Goal: Transaction & Acquisition: Purchase product/service

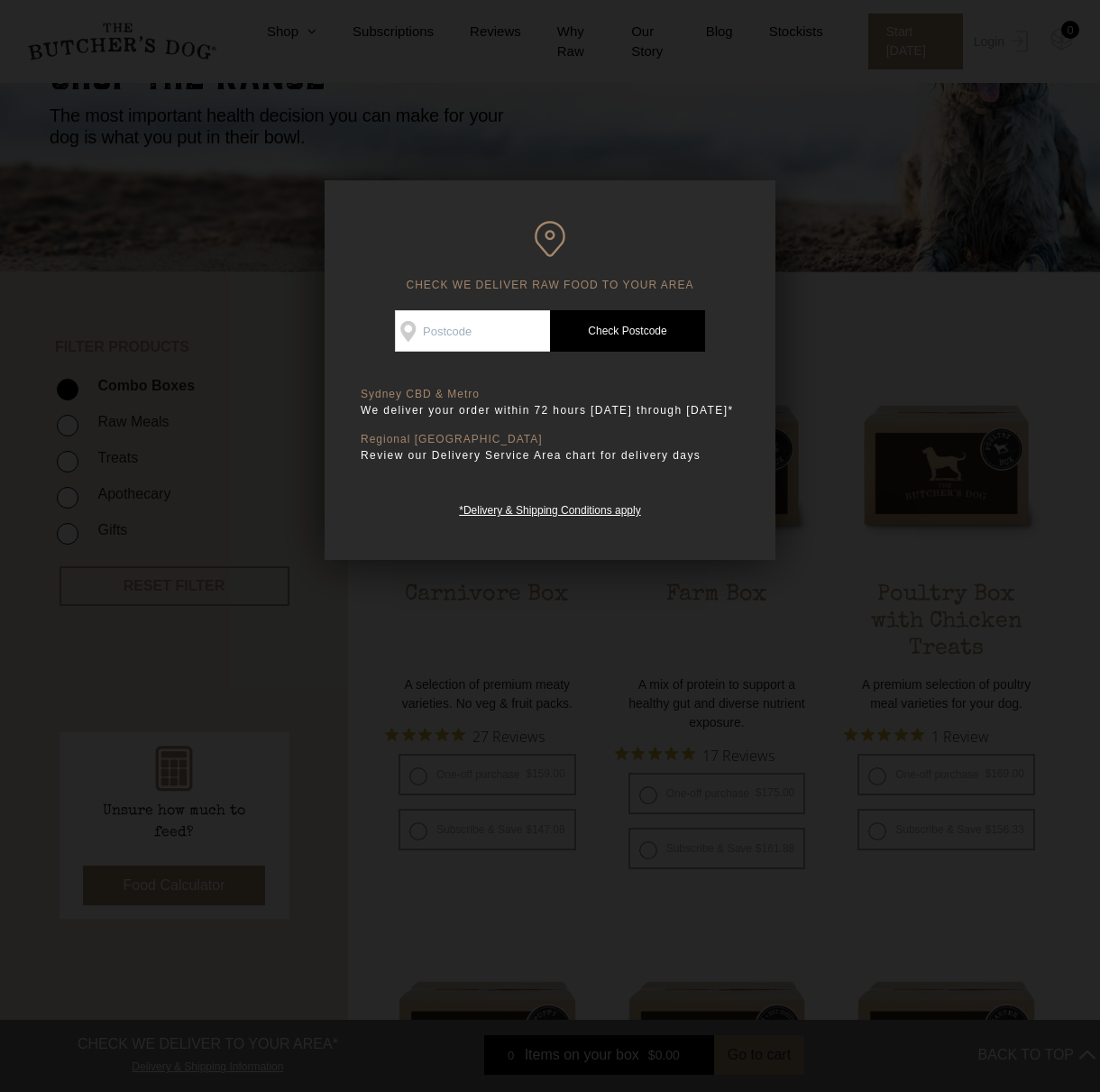
scroll to position [181, 0]
click at [468, 343] on input "Check Availability At" at bounding box center [472, 331] width 155 height 42
type input "2023"
click at [602, 329] on link "Check Postcode" at bounding box center [628, 331] width 155 height 42
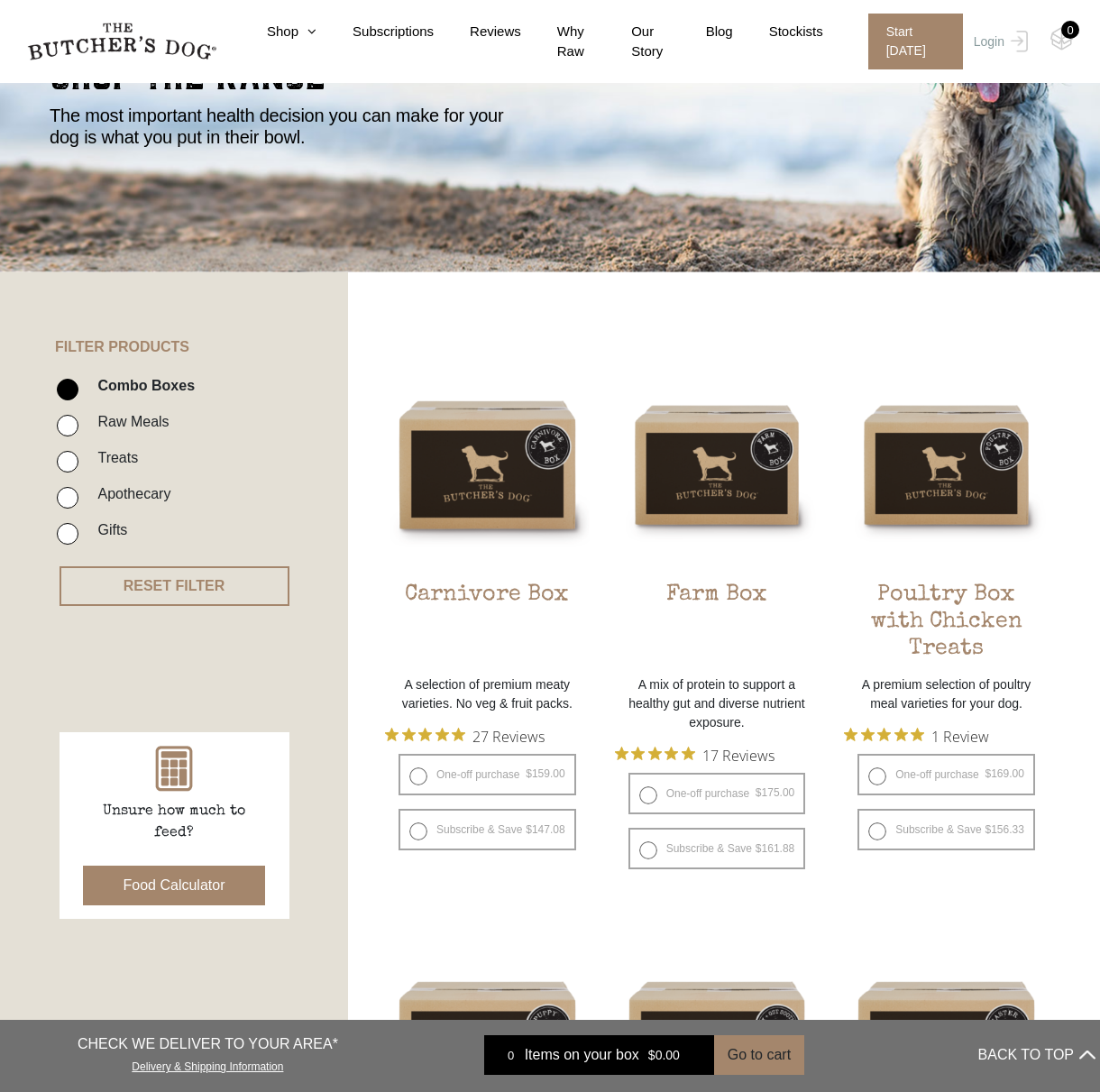
click at [84, 422] on li "Raw Meals" at bounding box center [201, 427] width 289 height 37
click at [75, 422] on input "Raw Meals" at bounding box center [67, 426] width 22 height 22
checkbox input "true"
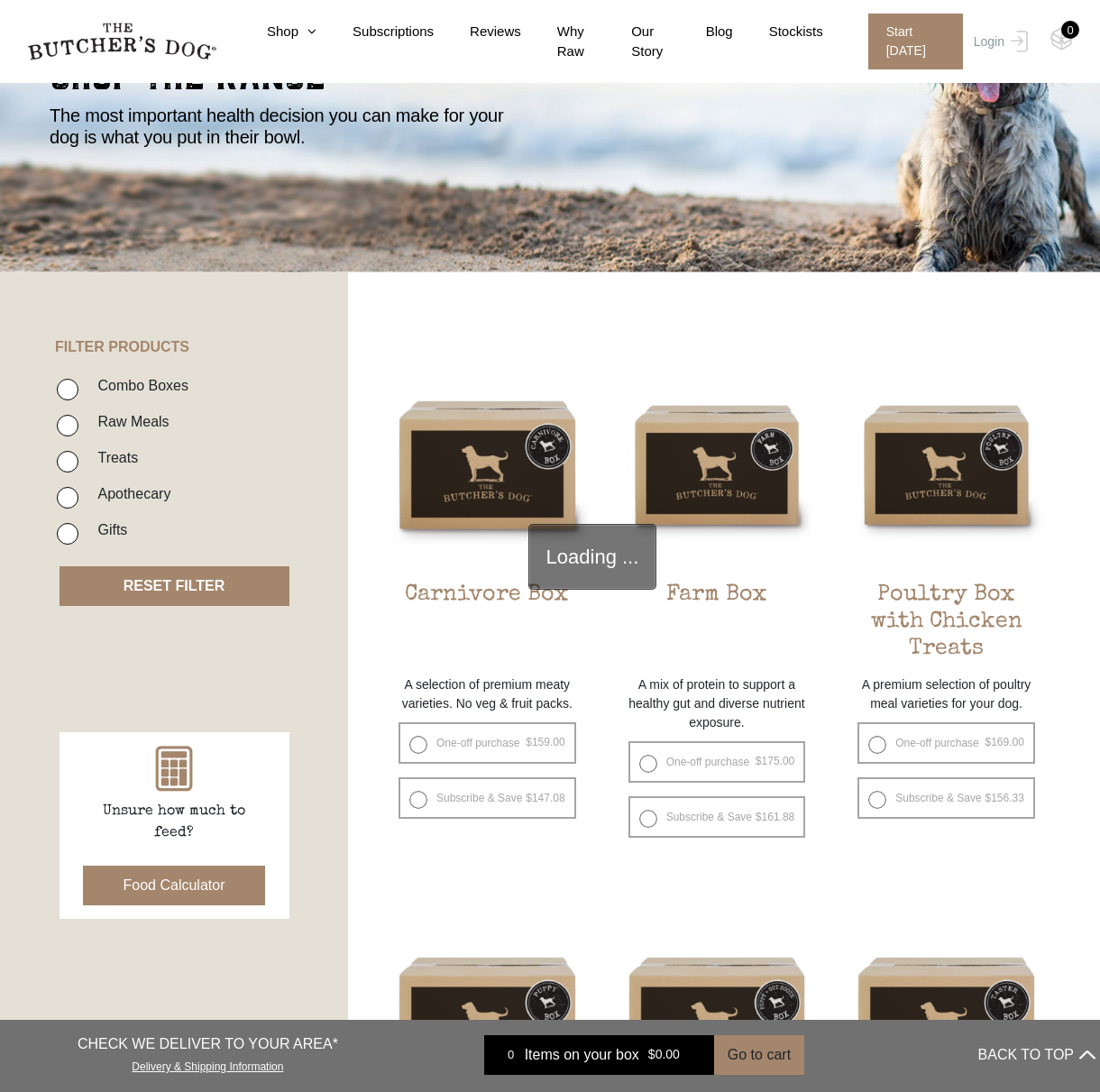
scroll to position [408, 0]
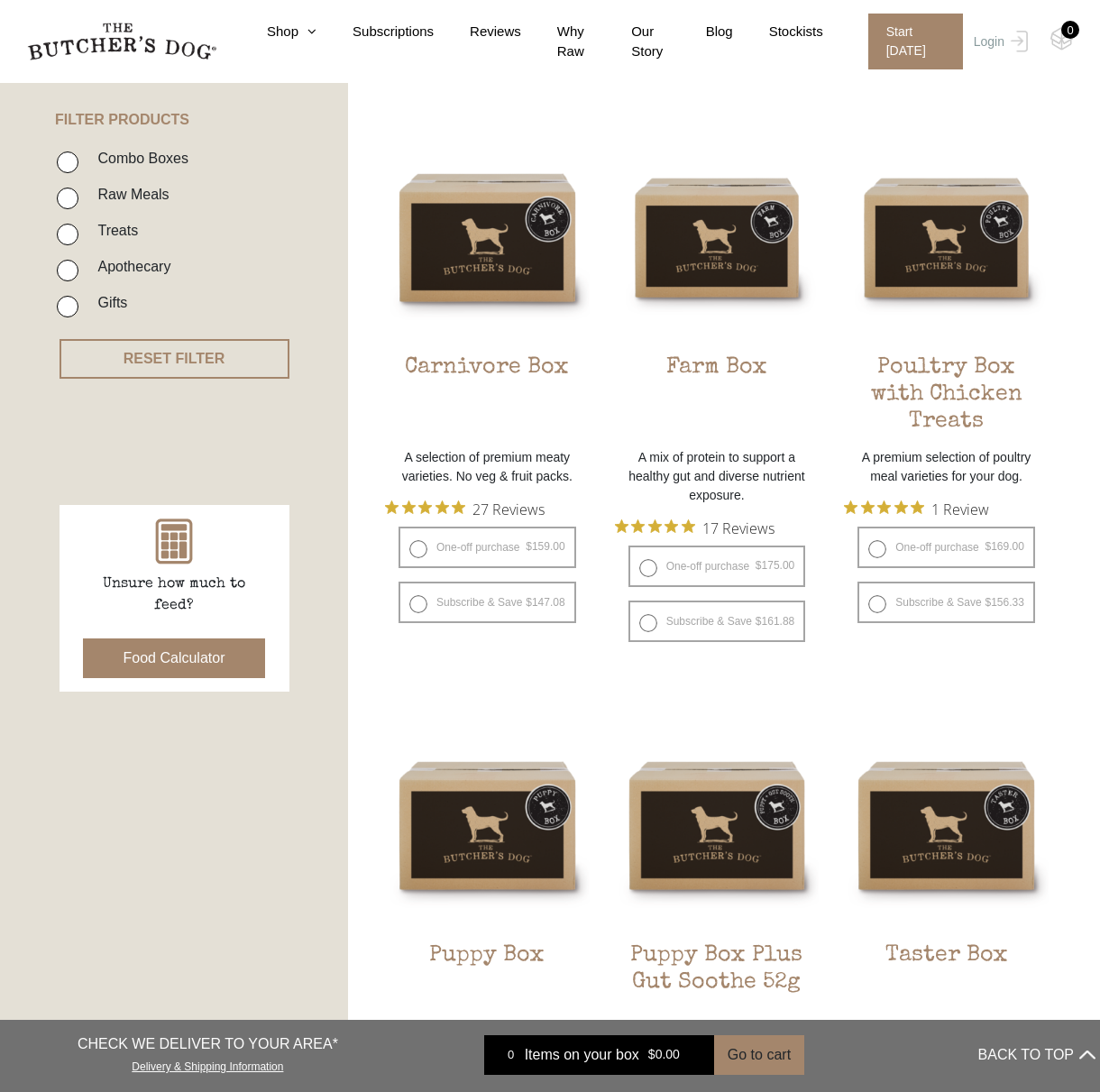
click at [67, 192] on input "Raw Meals" at bounding box center [67, 199] width 22 height 22
checkbox input "true"
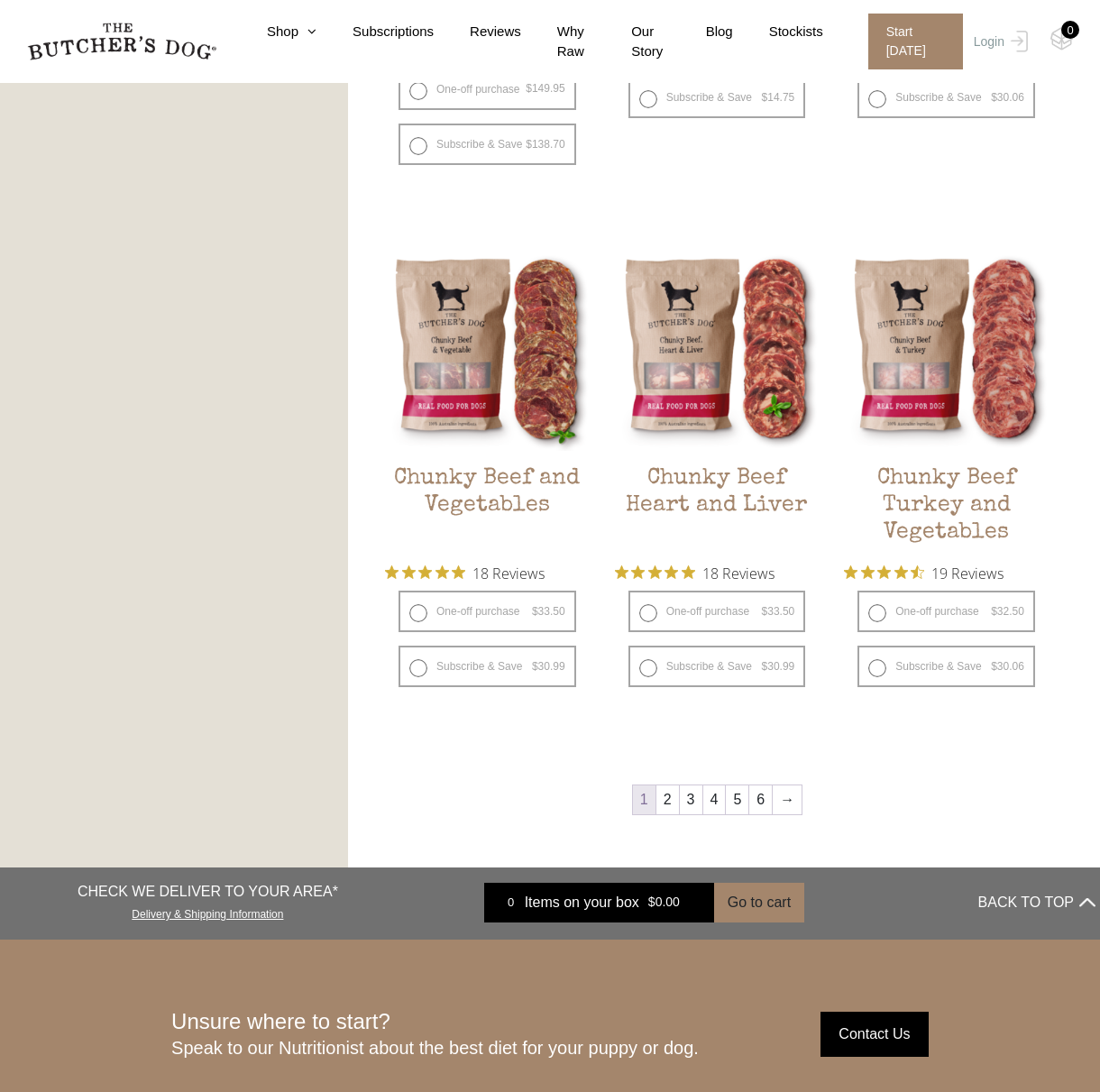
scroll to position [2031, 0]
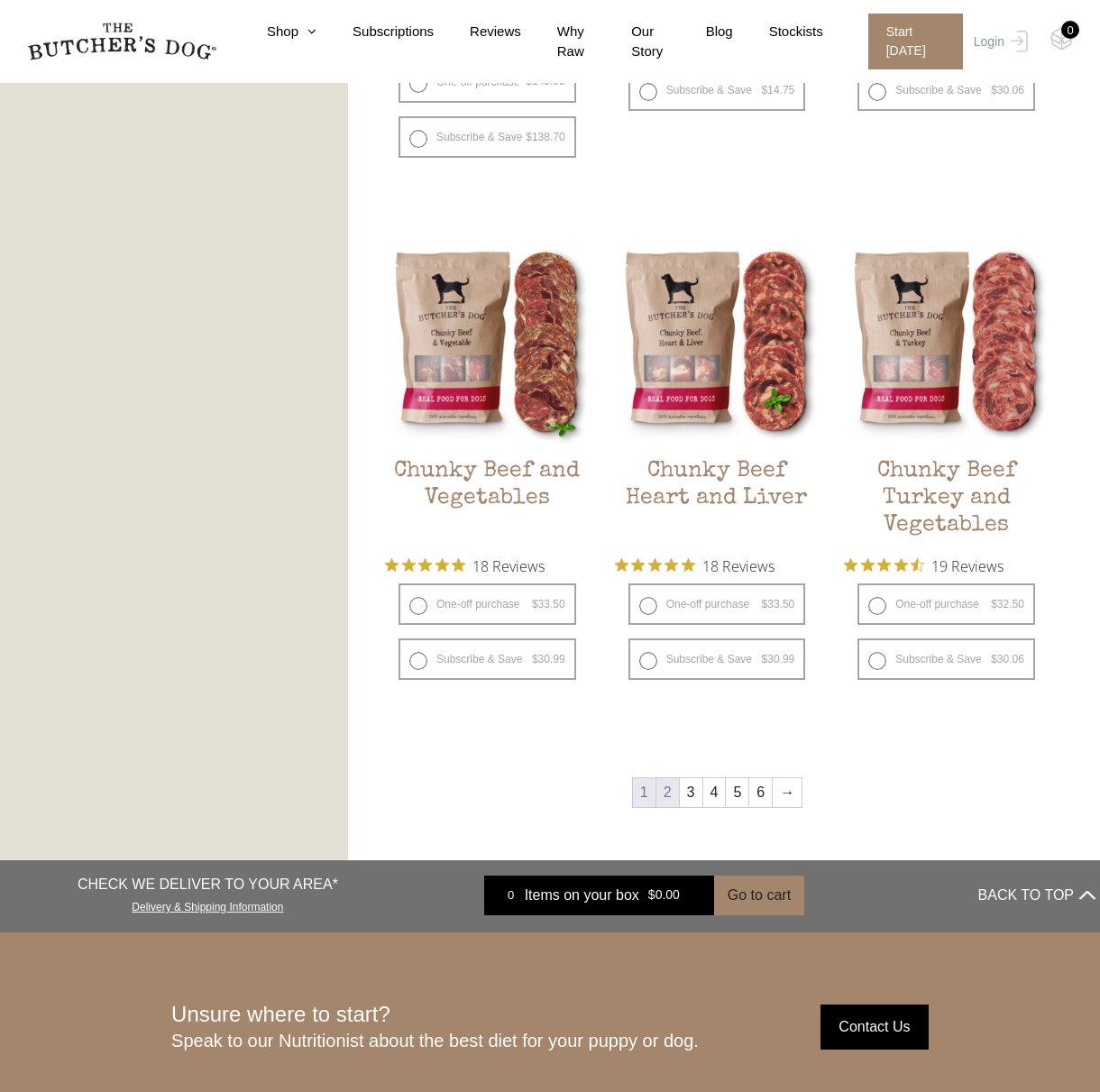
click at [670, 798] on link "2" at bounding box center [667, 793] width 23 height 29
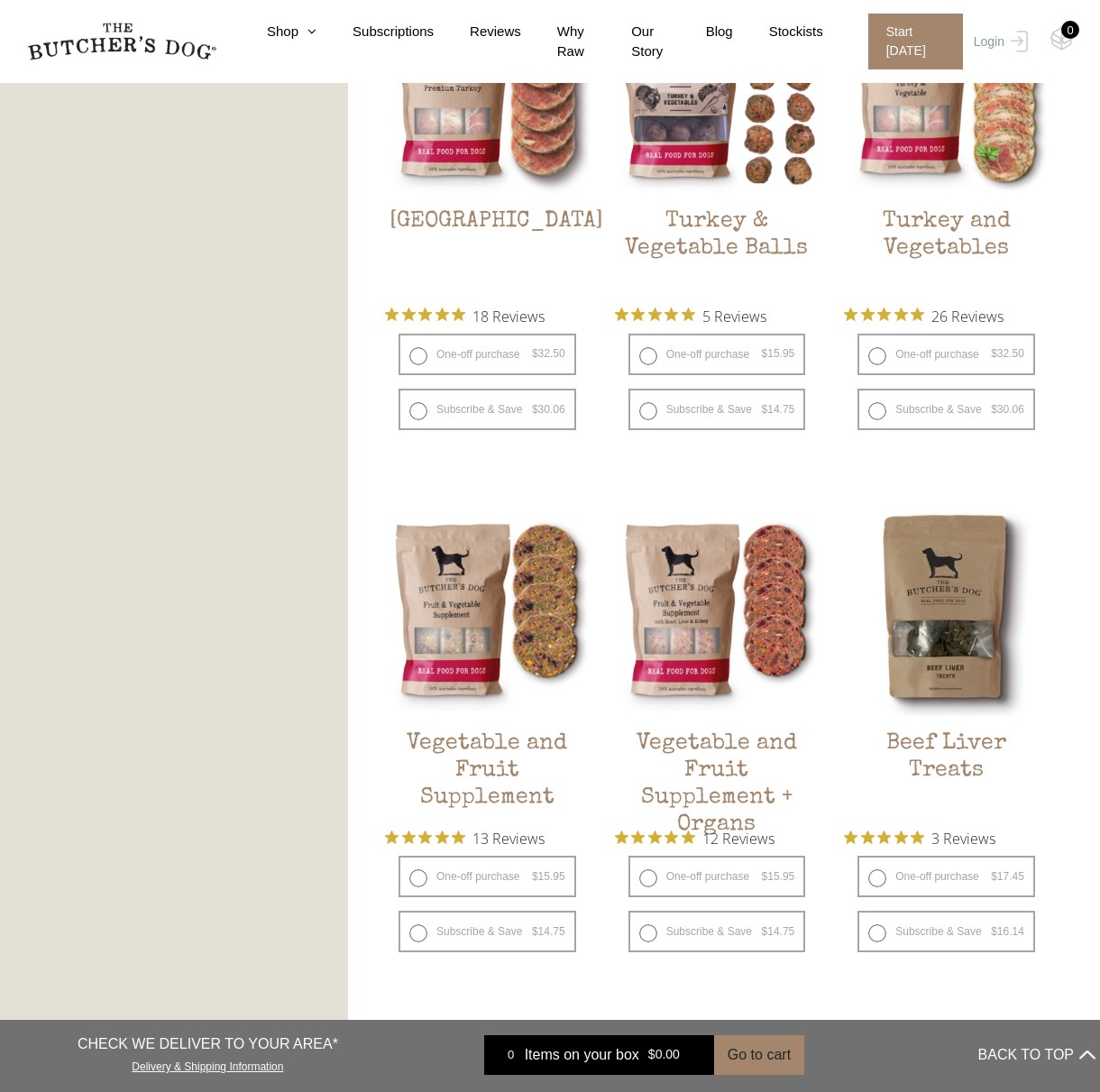
scroll to position [408, 0]
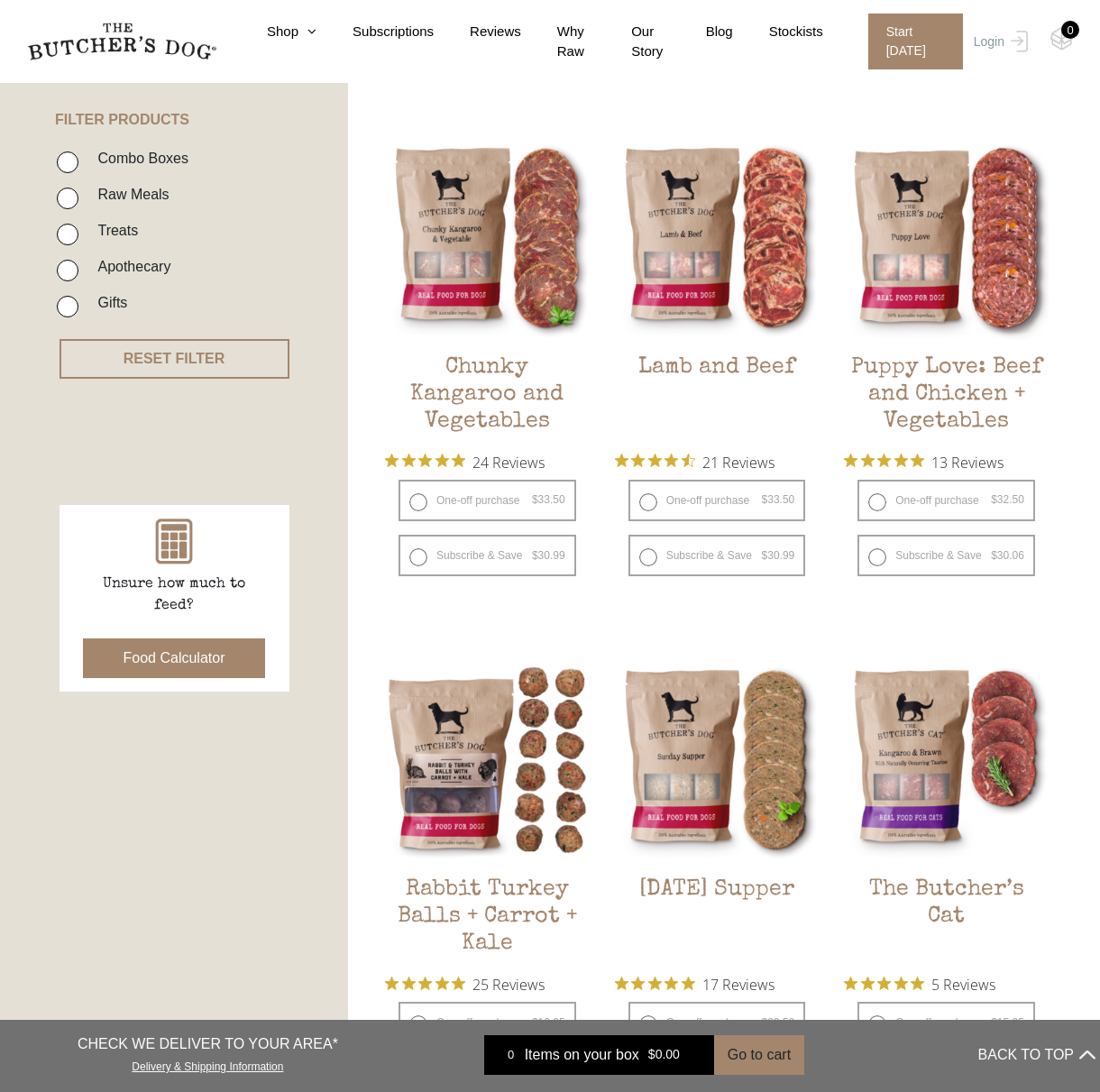
click at [144, 663] on button "Food Calculator" at bounding box center [174, 658] width 183 height 40
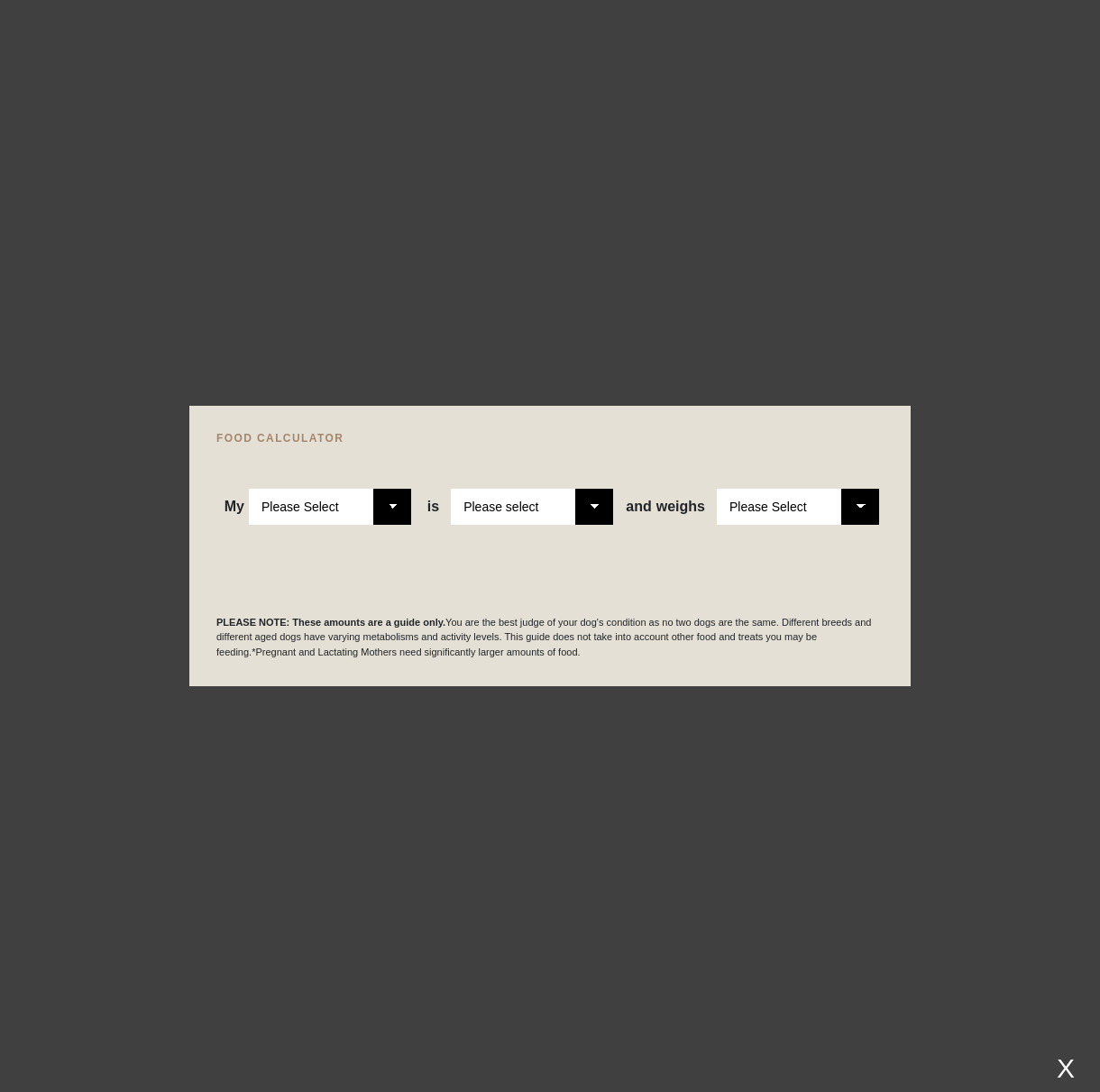
click at [392, 507] on select "Please Select Adult Dog Puppy" at bounding box center [330, 507] width 162 height 37
select select "adult"
click at [250, 489] on select "Please Select Adult Dog Puppy" at bounding box center [330, 507] width 162 height 37
click at [593, 506] on select "Please select a healthy weight overweight" at bounding box center [532, 507] width 162 height 37
select select "0"
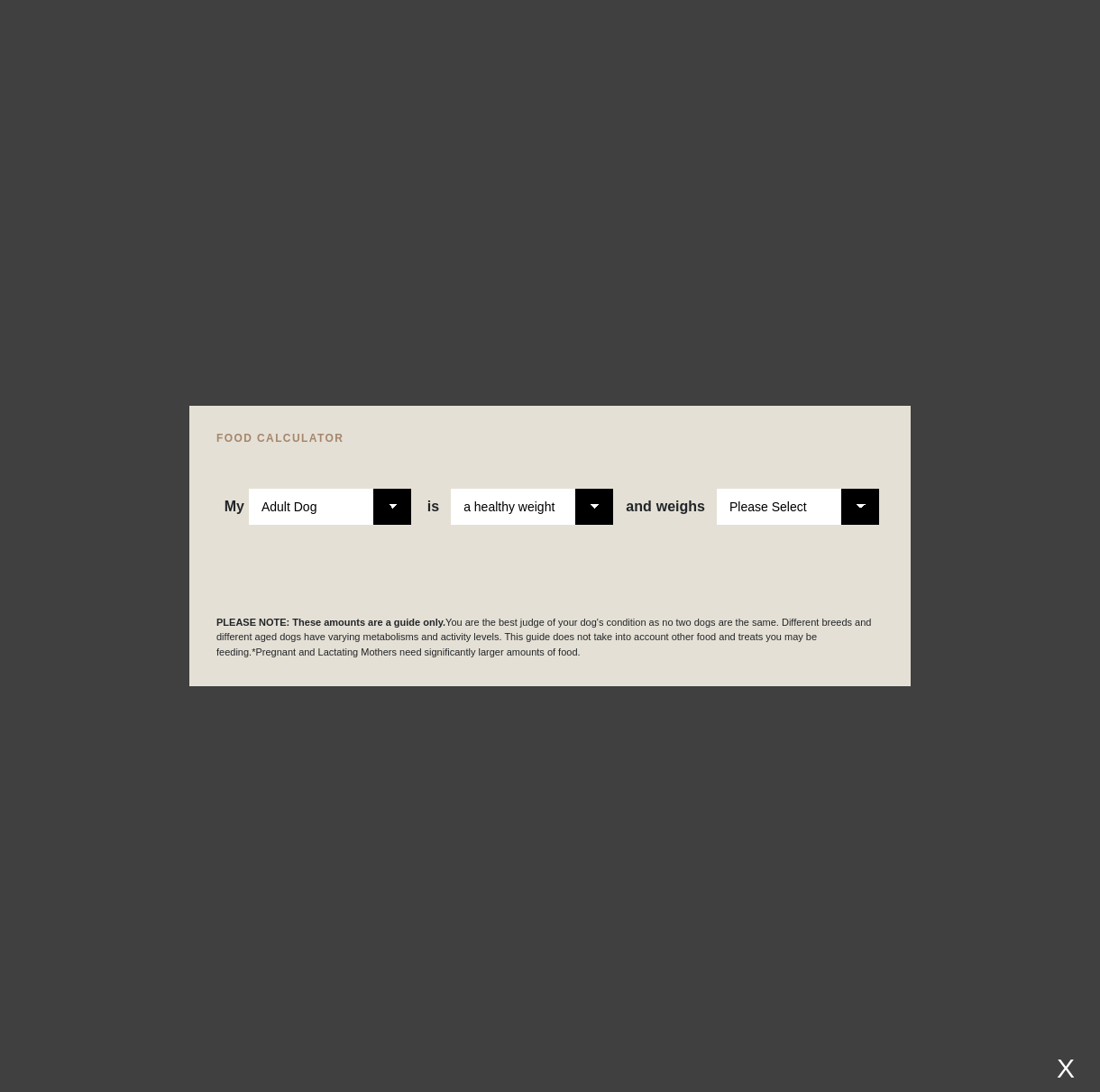
click at [453, 489] on select "Please select a healthy weight overweight" at bounding box center [532, 507] width 162 height 37
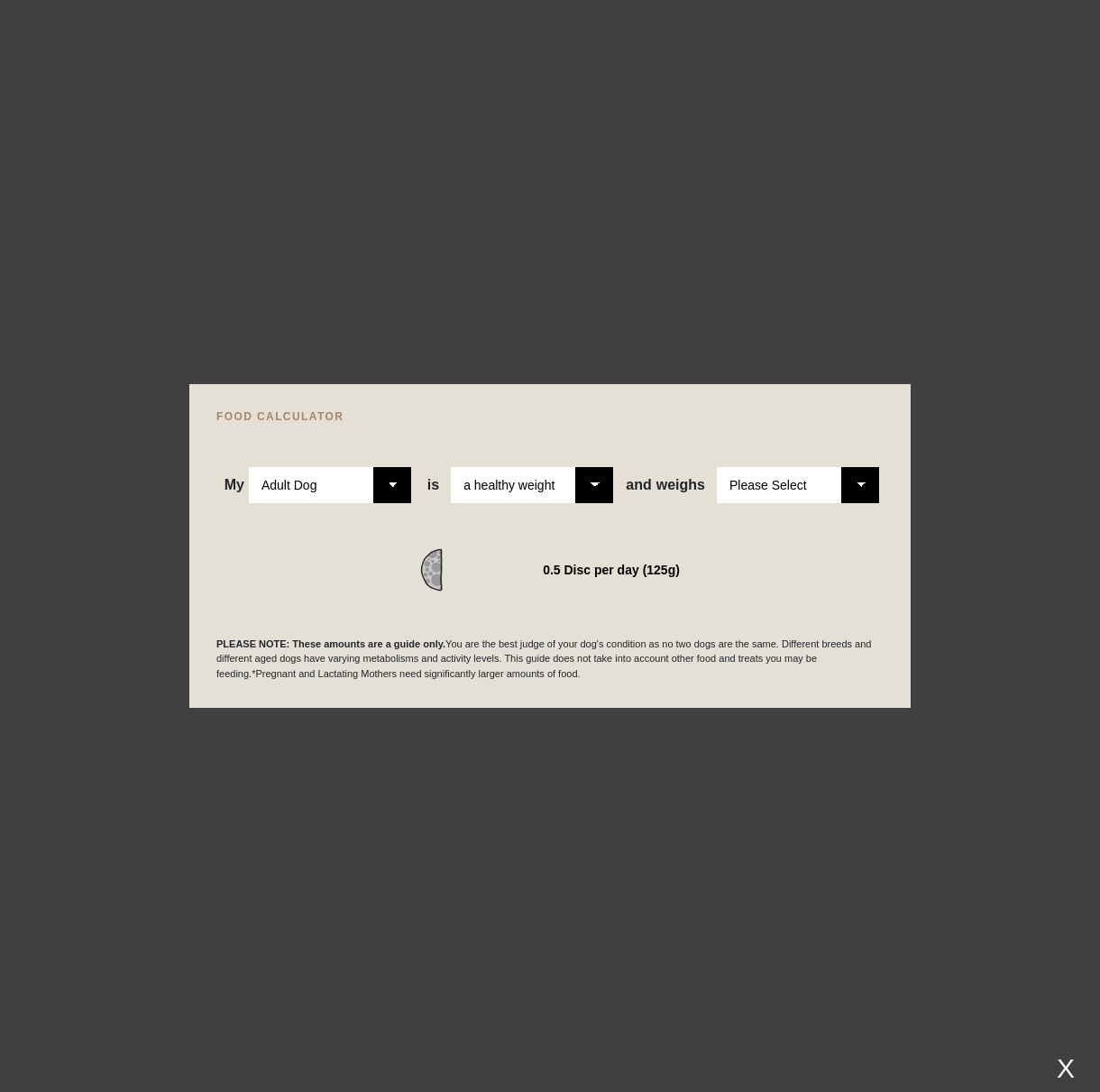
click at [856, 479] on select "Please Select 1kg 2kg 3kg 4kg 5kg 6kg 7kg 8kg 9kg 10kg 11kg 12kg 13kg 14kg 15kg…" at bounding box center [799, 485] width 162 height 37
click at [718, 467] on select "Please Select 1kg 2kg 3kg 4kg 5kg 6kg 7kg 8kg 9kg 10kg 11kg 12kg 13kg 14kg 15kg…" at bounding box center [799, 485] width 162 height 37
click at [864, 485] on select "Please Select 1kg 2kg 3kg 4kg 5kg 6kg 7kg 8kg 9kg 10kg 11kg 12kg 13kg 14kg 15kg…" at bounding box center [799, 485] width 162 height 37
select select "15"
click at [718, 467] on select "Please Select 1kg 2kg 3kg 4kg 5kg 6kg 7kg 8kg 9kg 10kg 11kg 12kg 13kg 14kg 15kg…" at bounding box center [799, 485] width 162 height 37
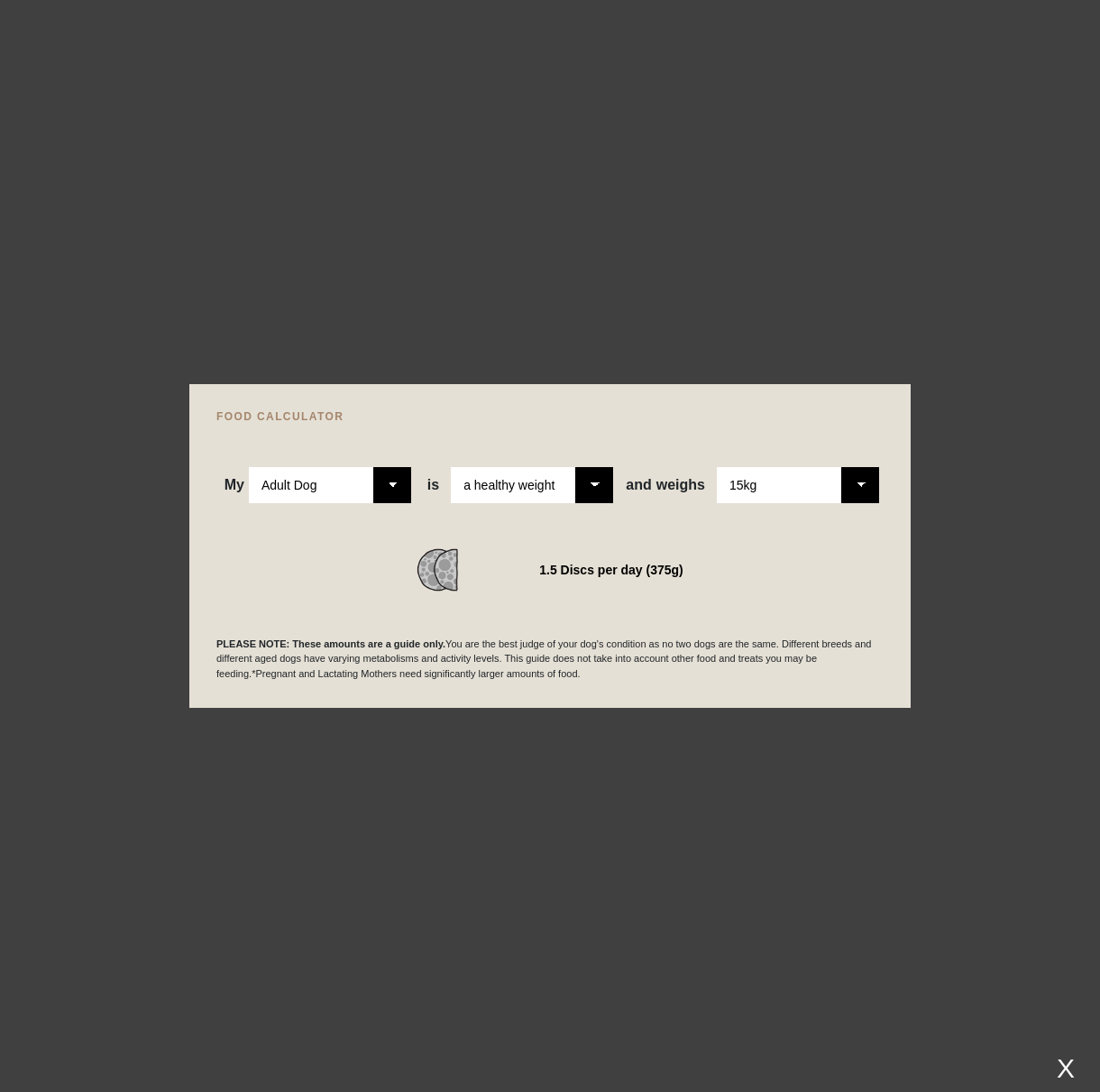
scroll to position [678, 0]
click at [1069, 1073] on div "X" at bounding box center [1065, 1068] width 33 height 30
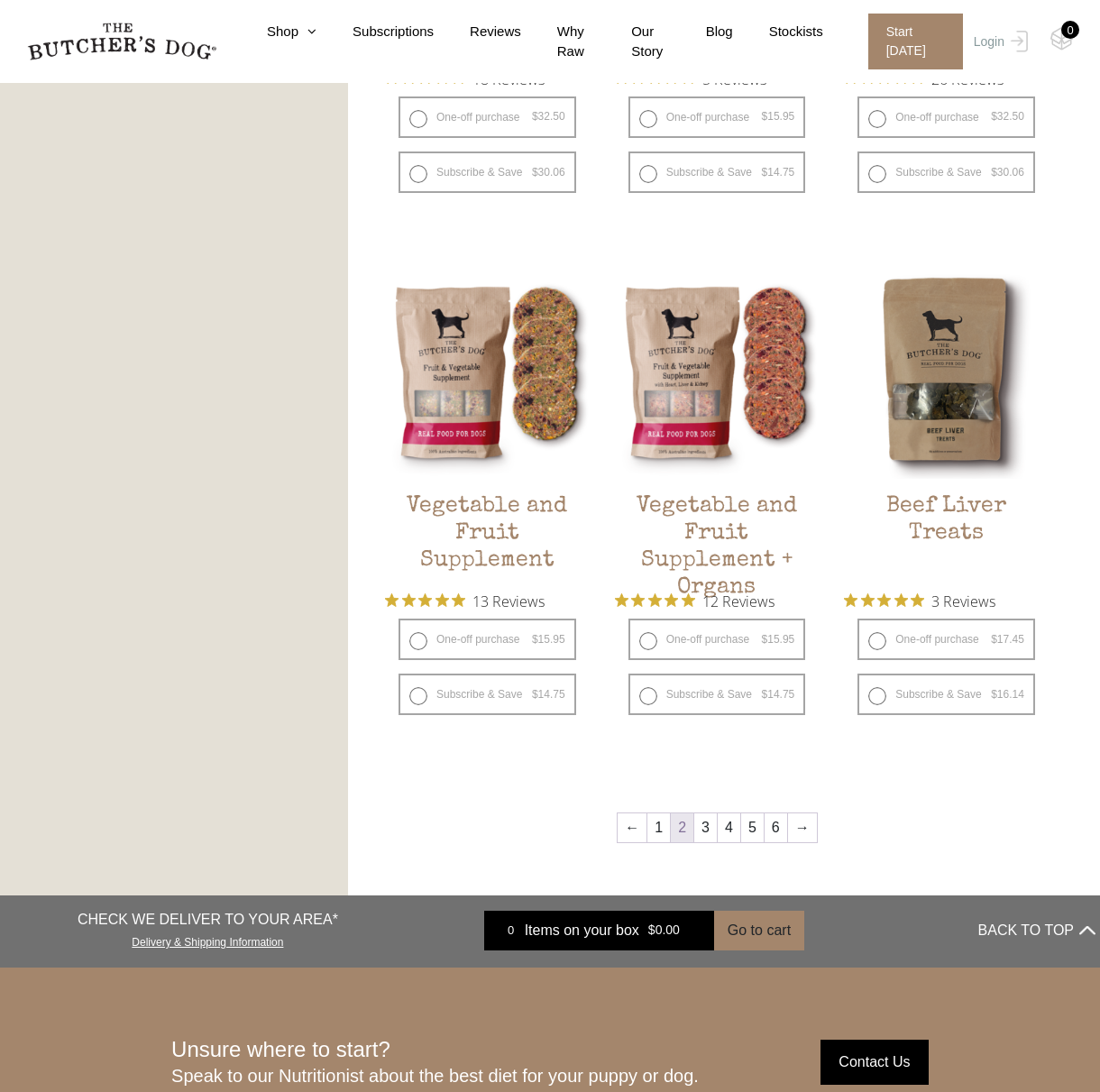
scroll to position [1851, 0]
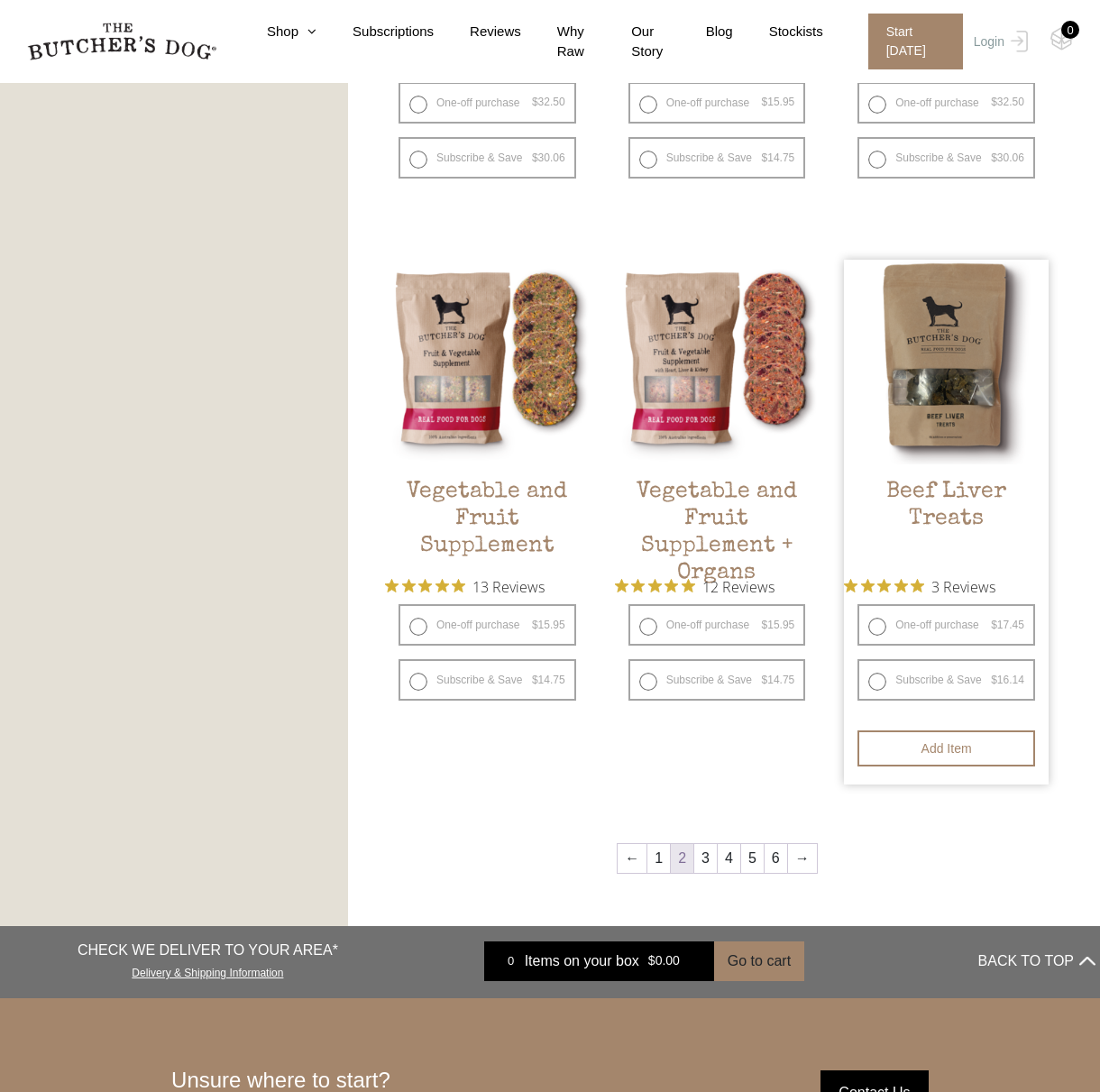
click at [941, 370] on img at bounding box center [946, 362] width 205 height 205
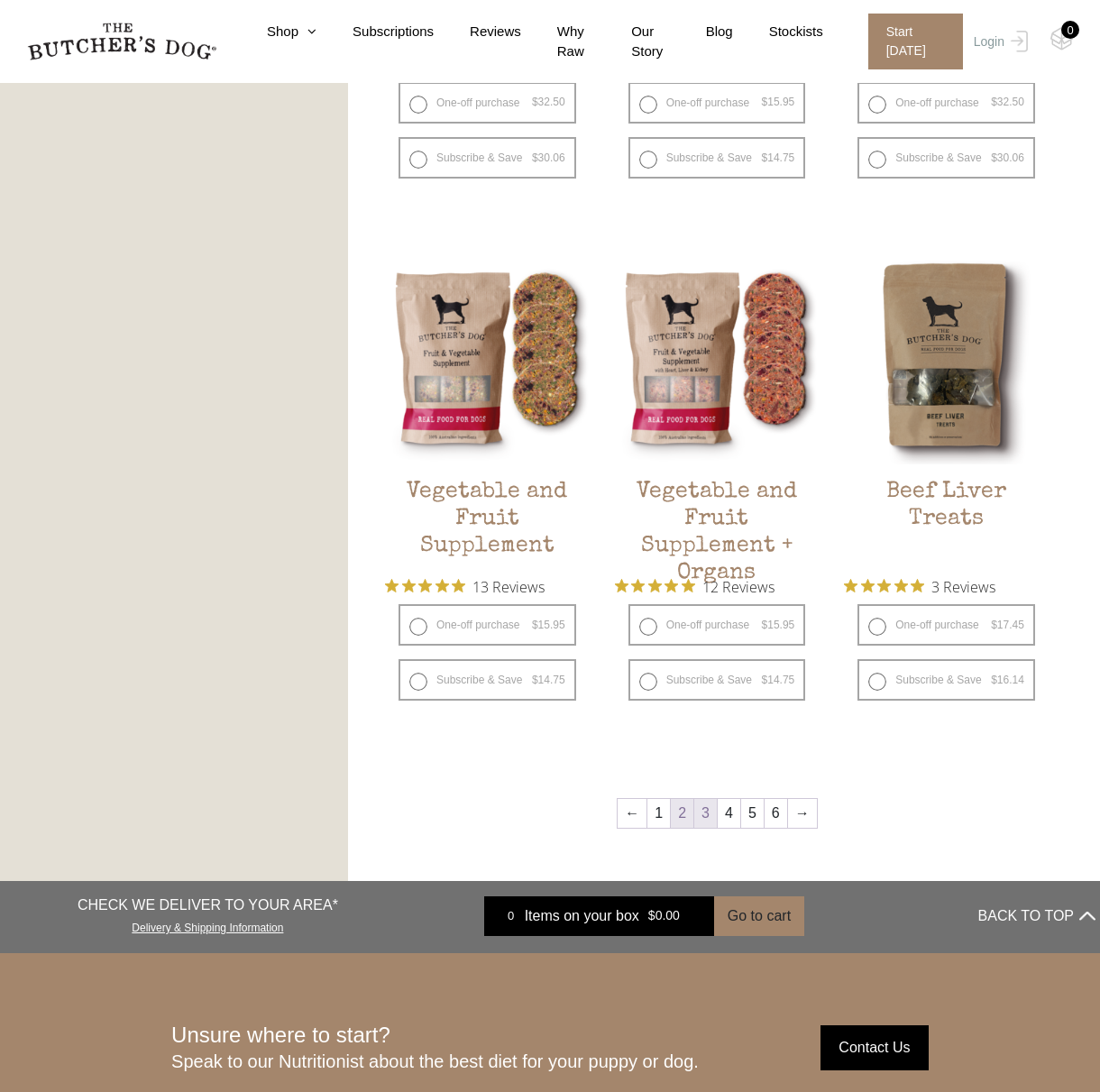
click at [705, 812] on link "3" at bounding box center [706, 813] width 23 height 29
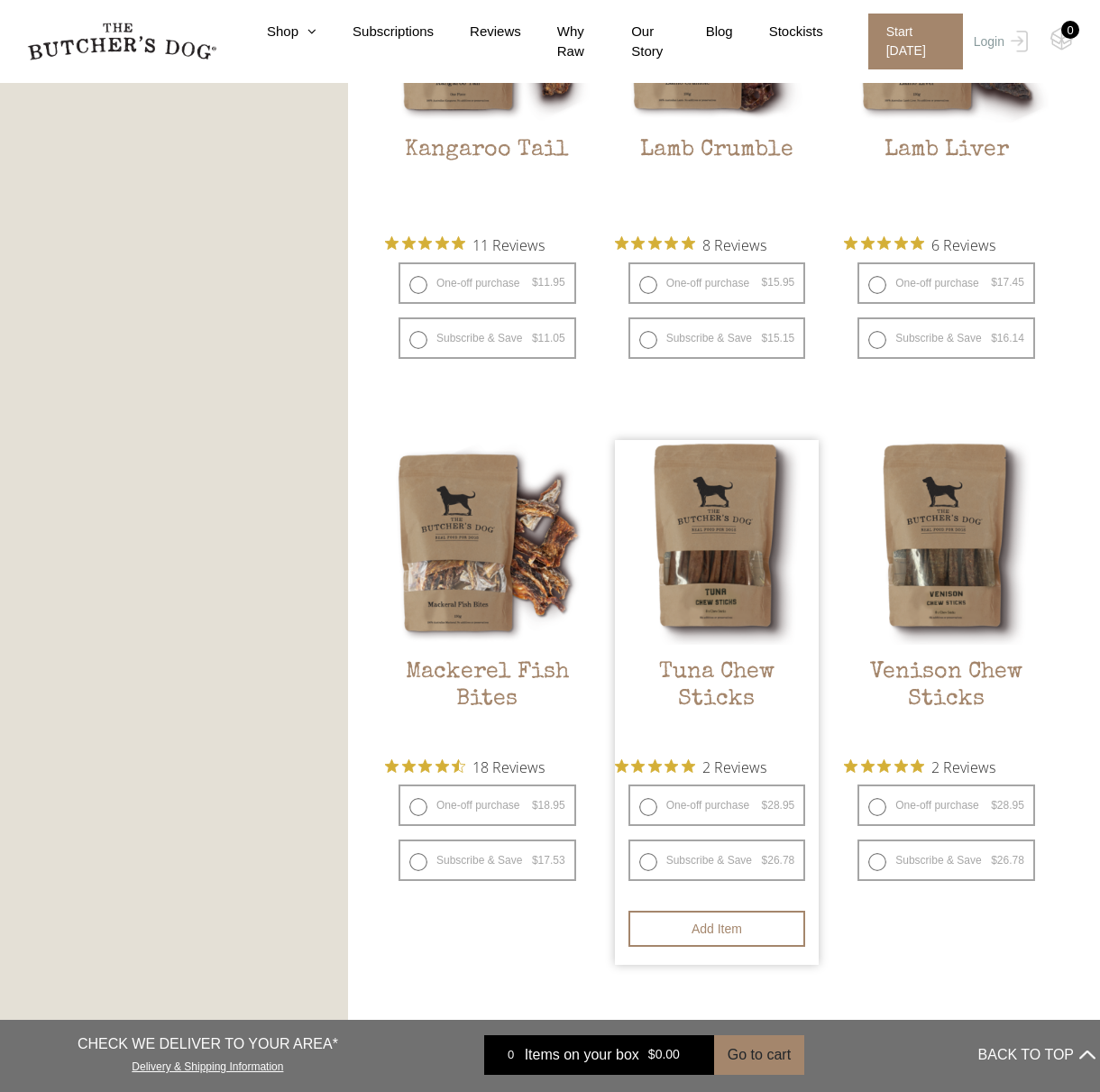
scroll to position [1851, 0]
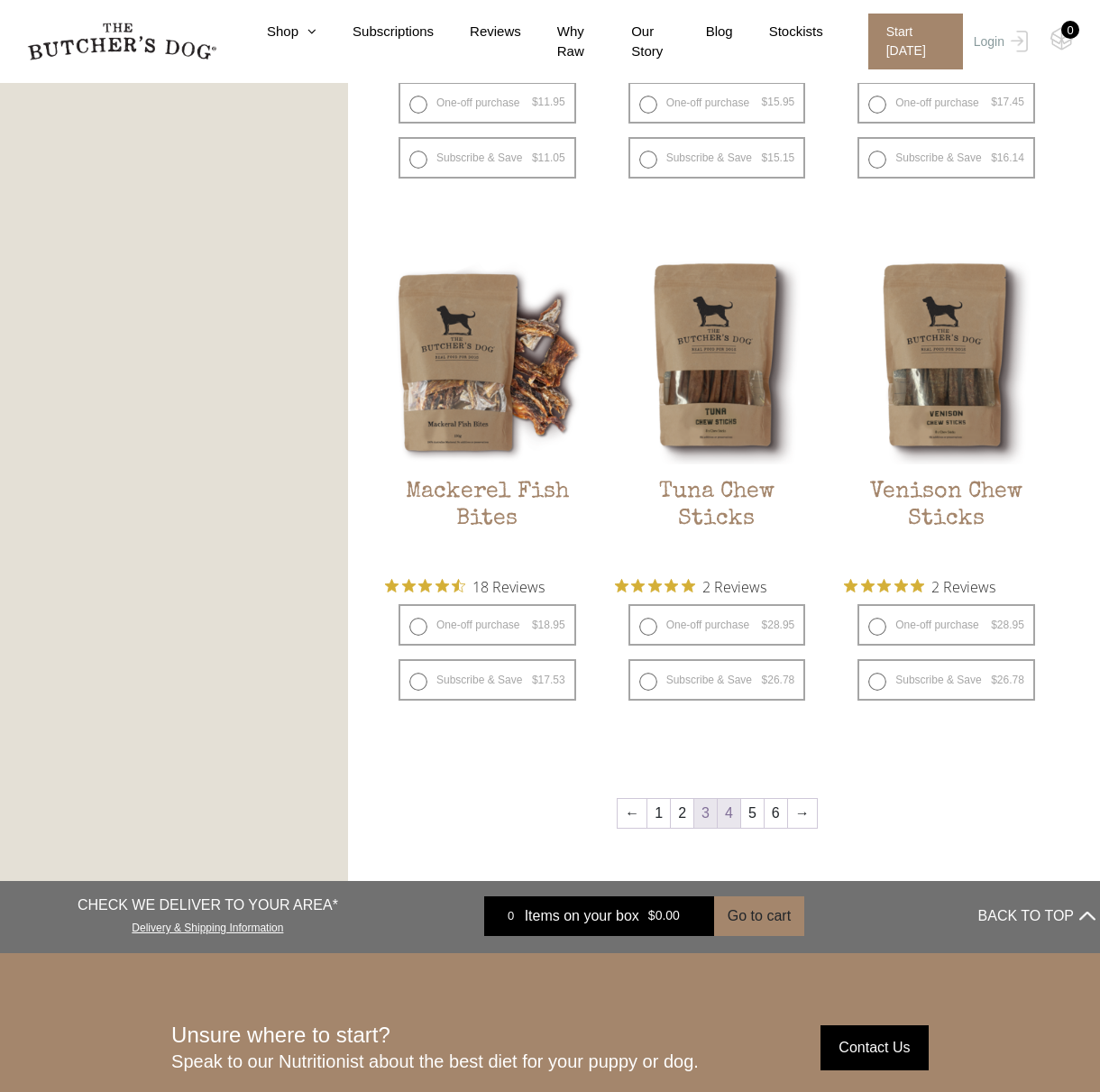
click at [727, 813] on link "4" at bounding box center [728, 813] width 23 height 29
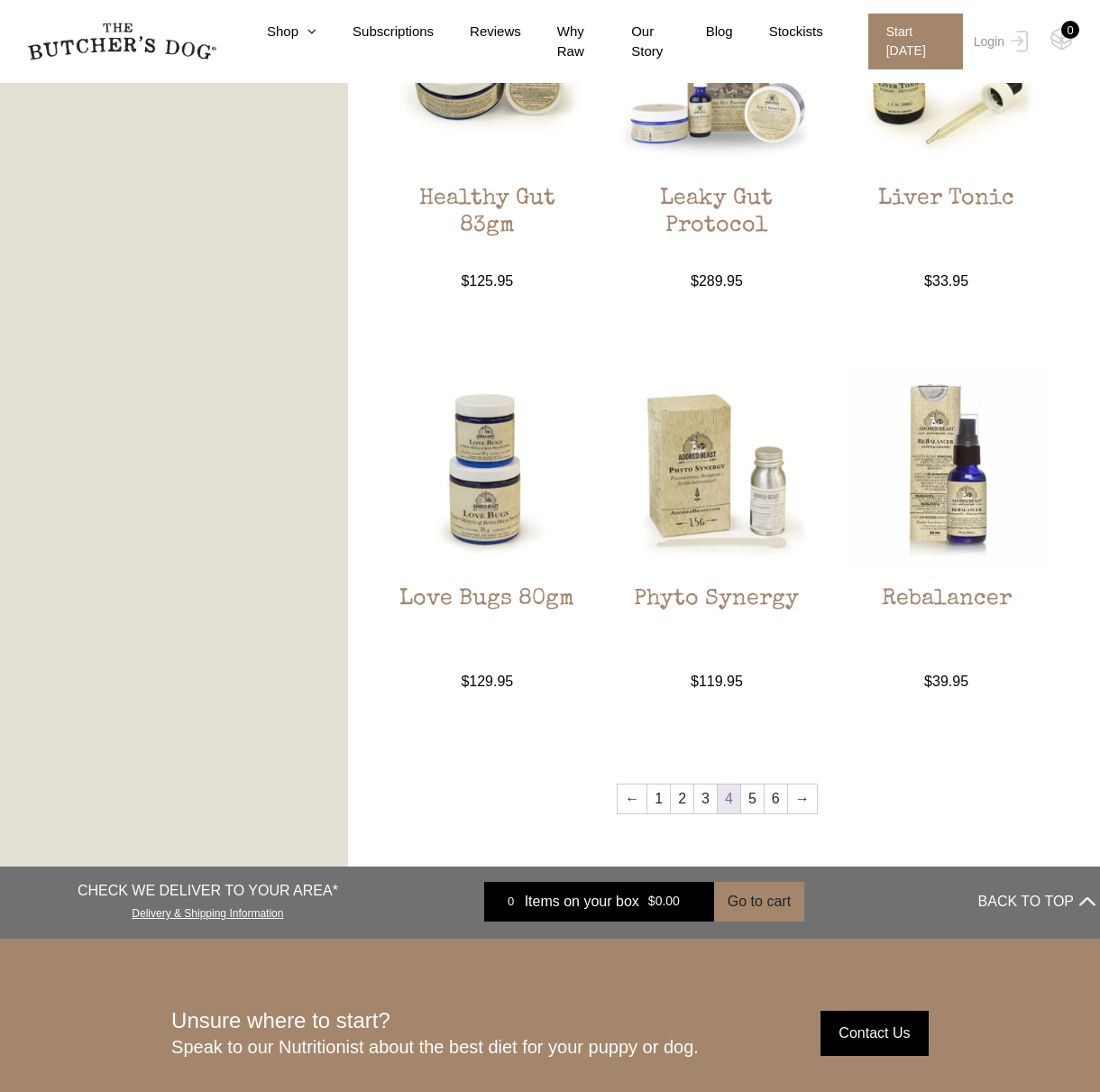
scroll to position [1580, 0]
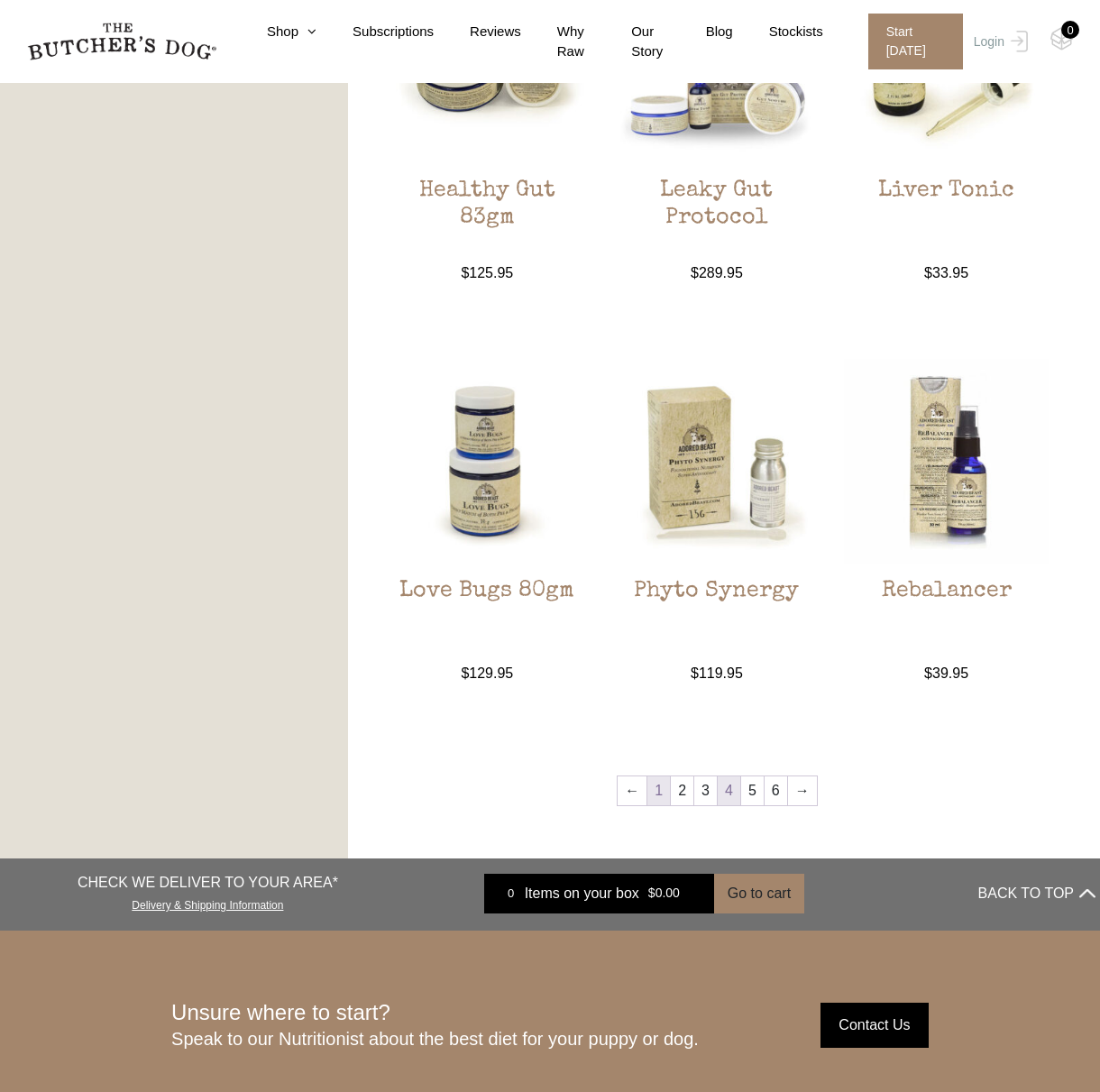
click at [661, 796] on link "1" at bounding box center [658, 791] width 23 height 29
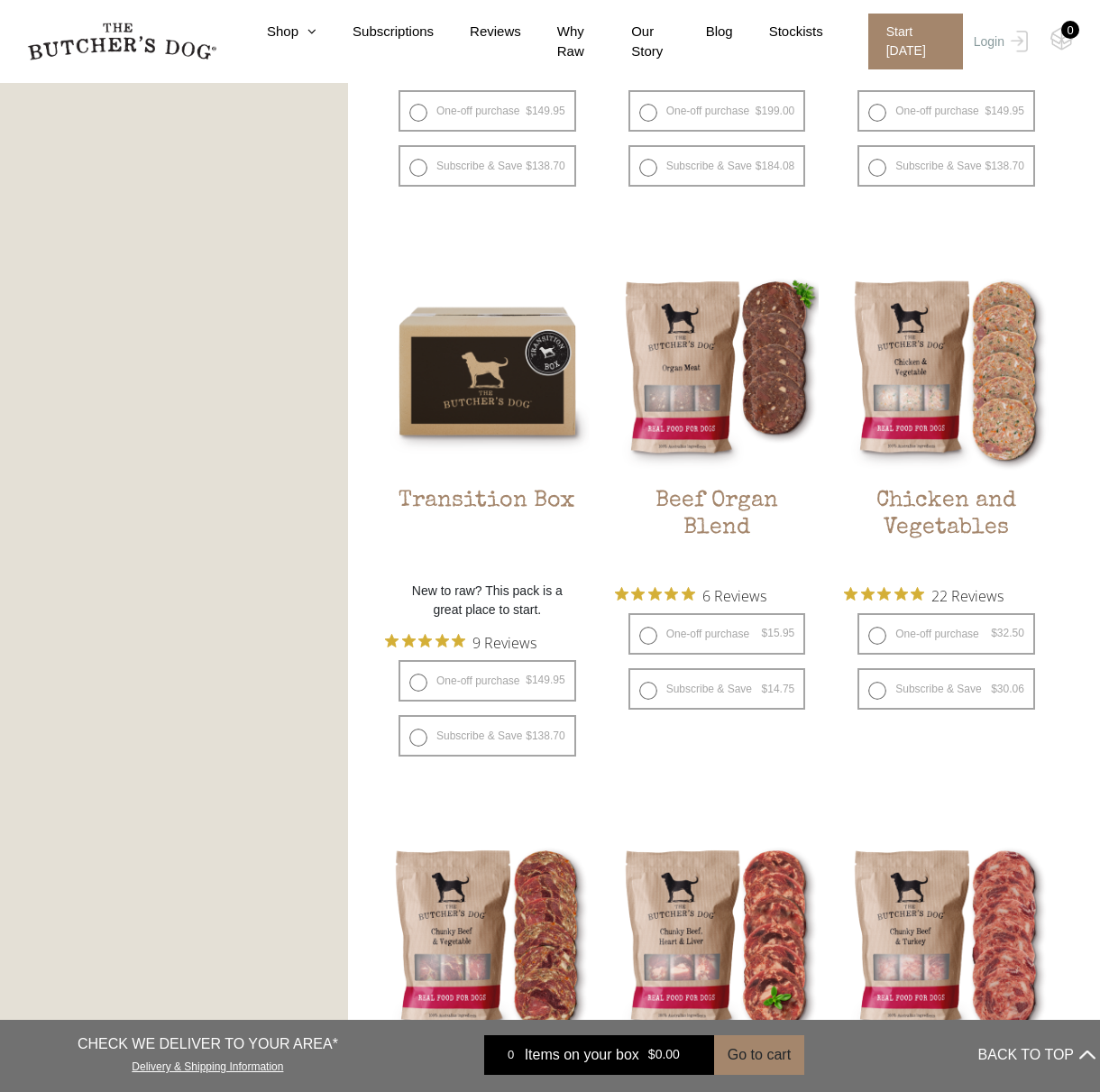
scroll to position [1490, 0]
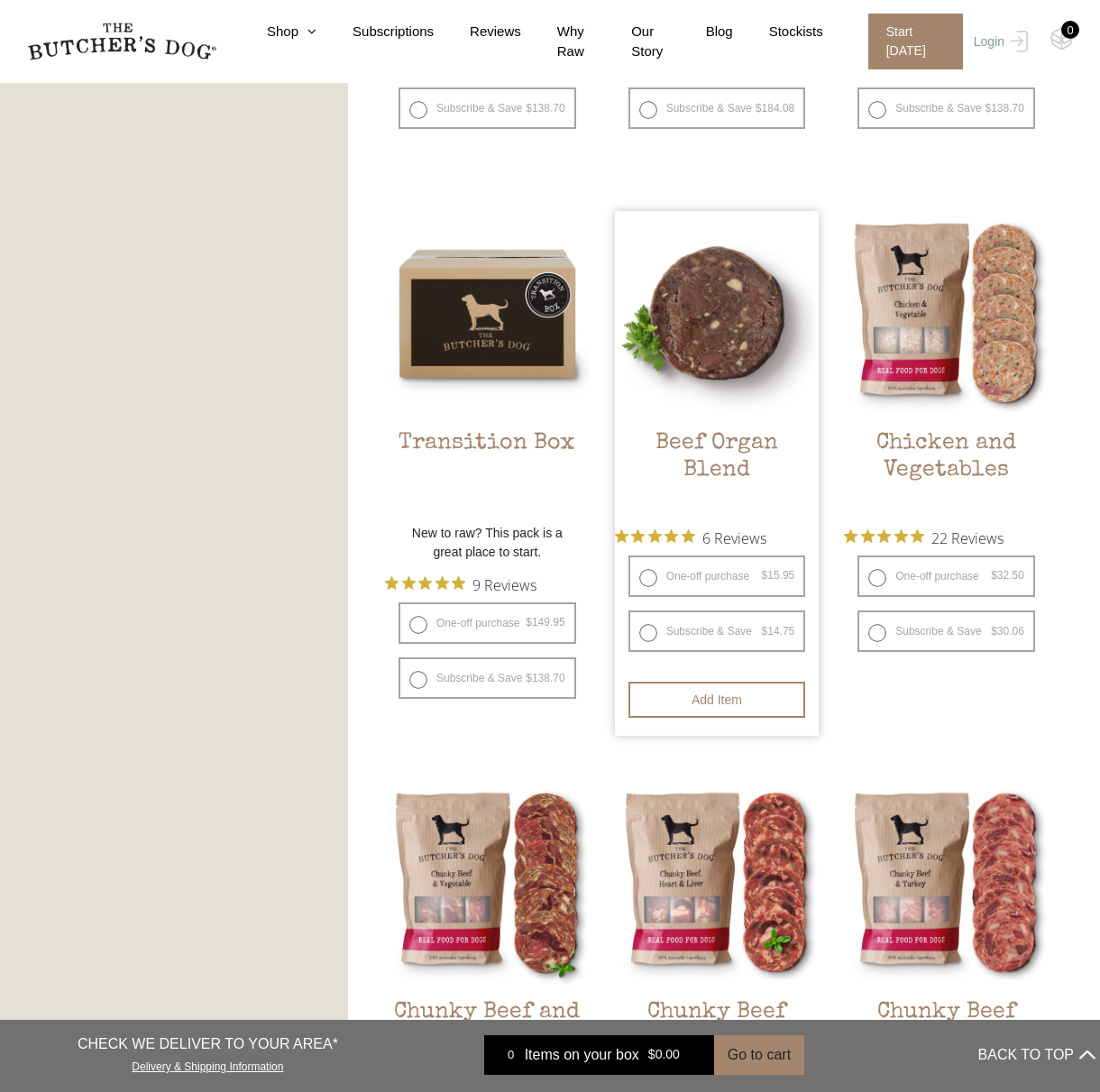
click at [696, 289] on img at bounding box center [717, 313] width 205 height 205
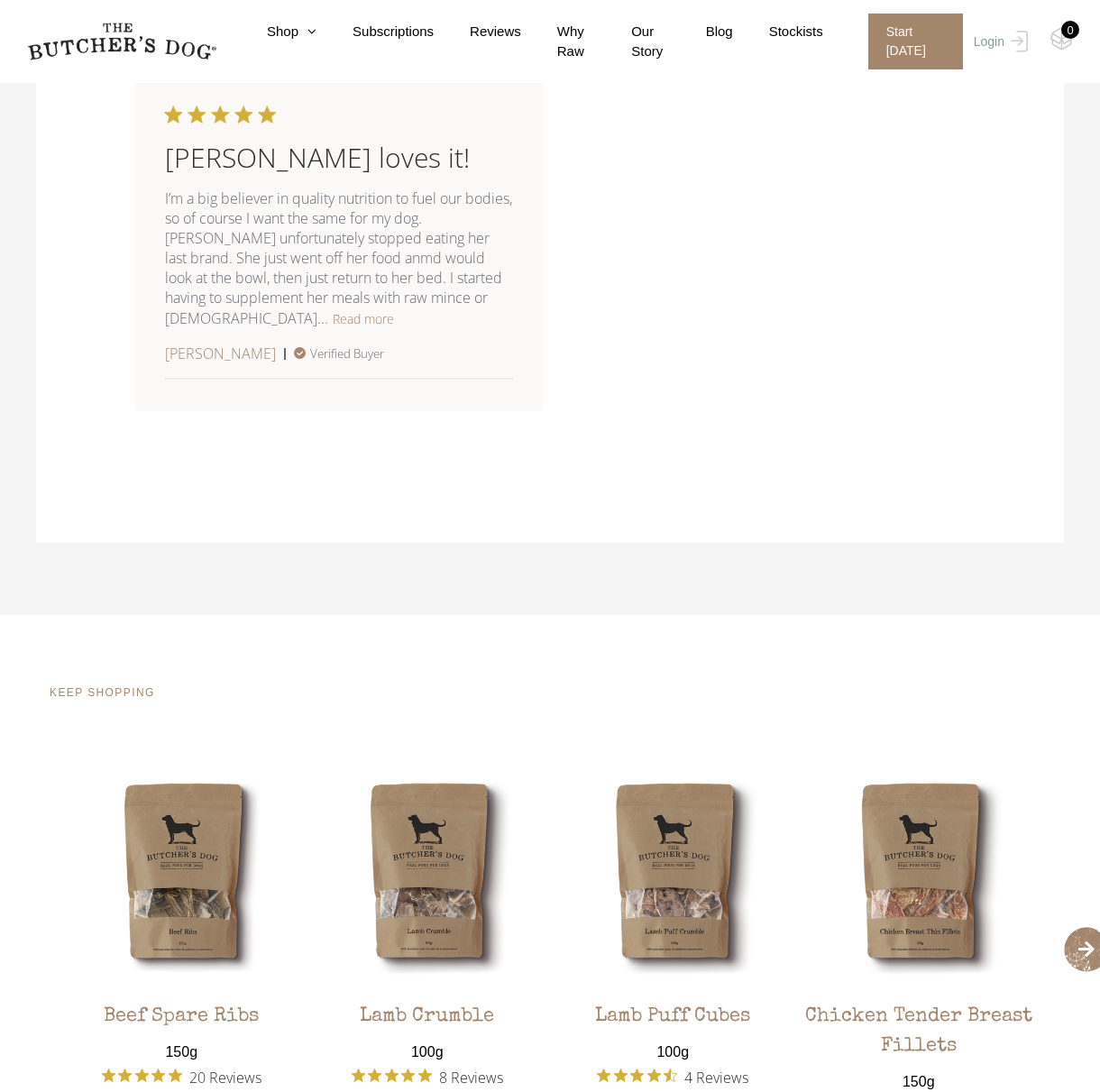
scroll to position [1624, 0]
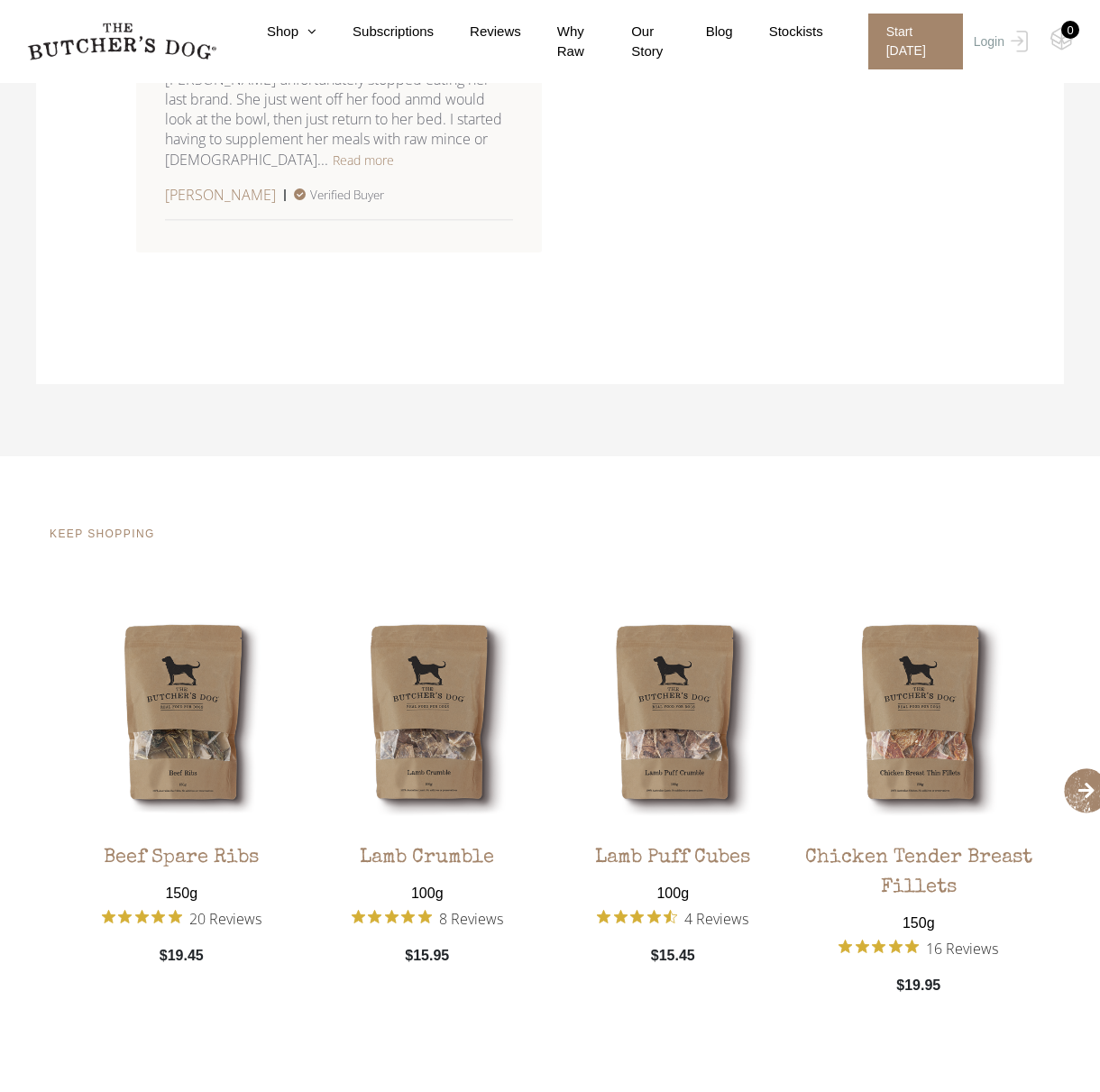
click at [1075, 776] on span "›" at bounding box center [1087, 792] width 45 height 45
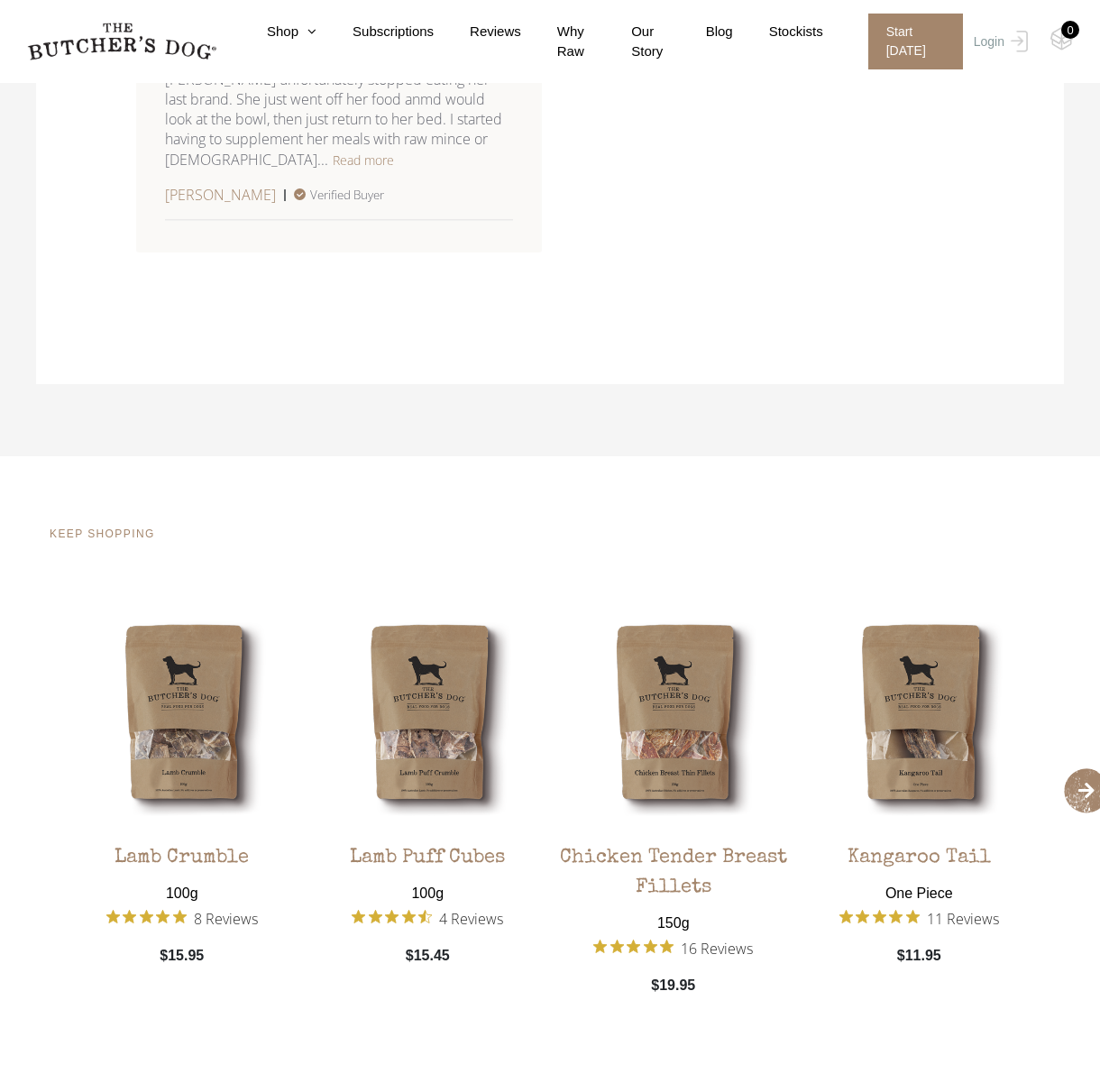
click at [1075, 776] on span "›" at bounding box center [1087, 792] width 45 height 45
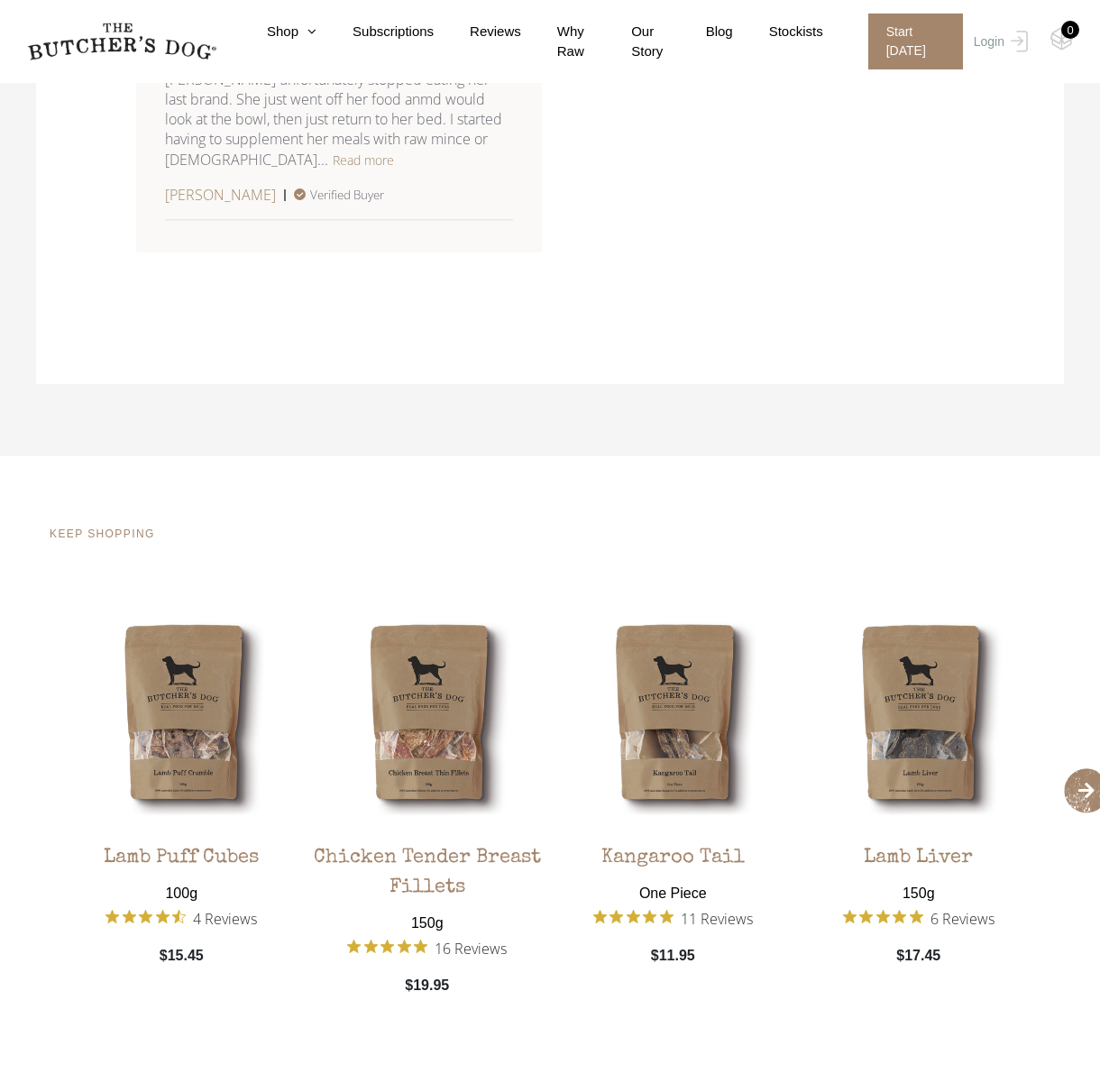
click at [1075, 776] on span "›" at bounding box center [1087, 792] width 45 height 45
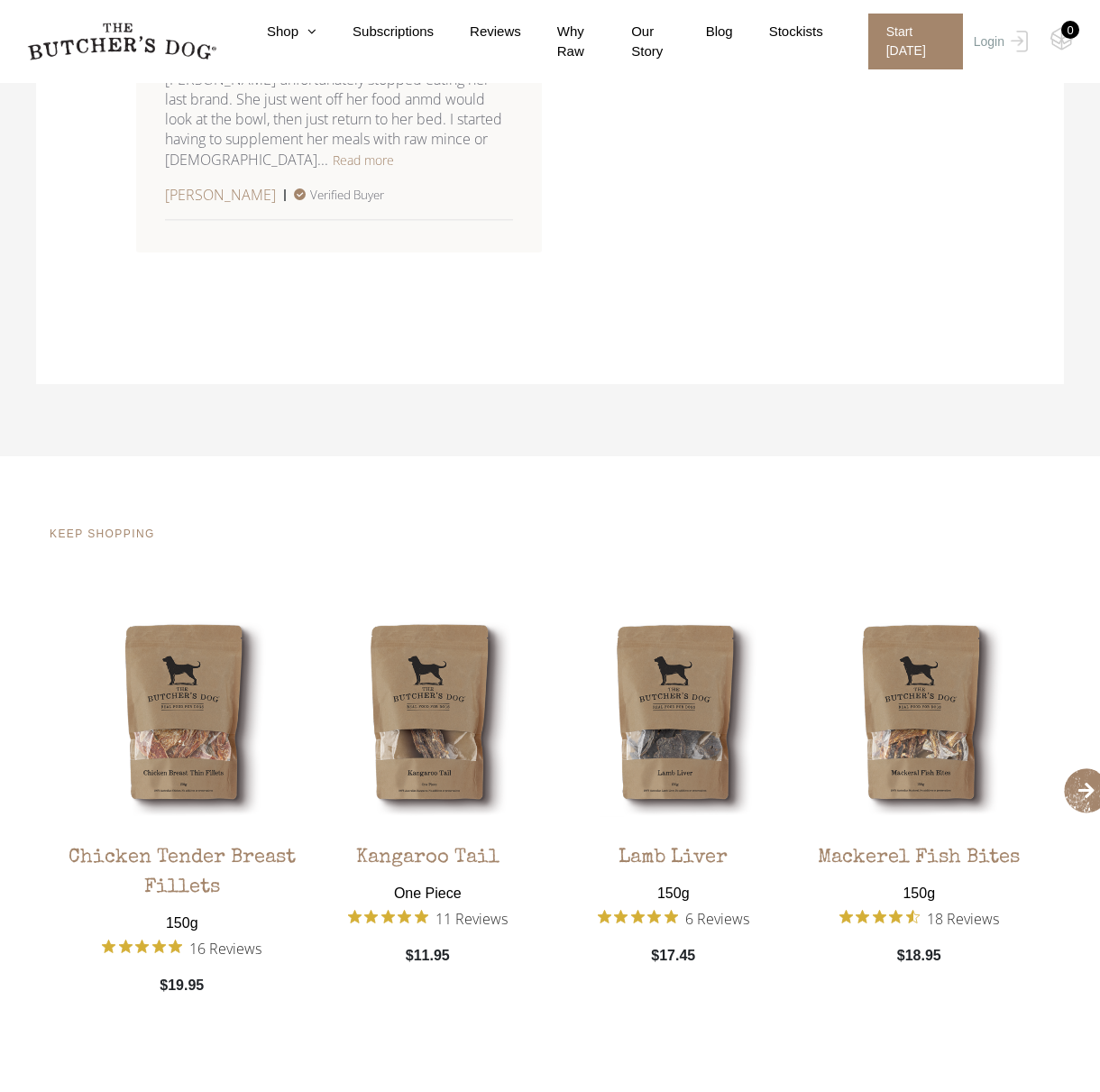
click at [1075, 776] on span "›" at bounding box center [1087, 792] width 45 height 45
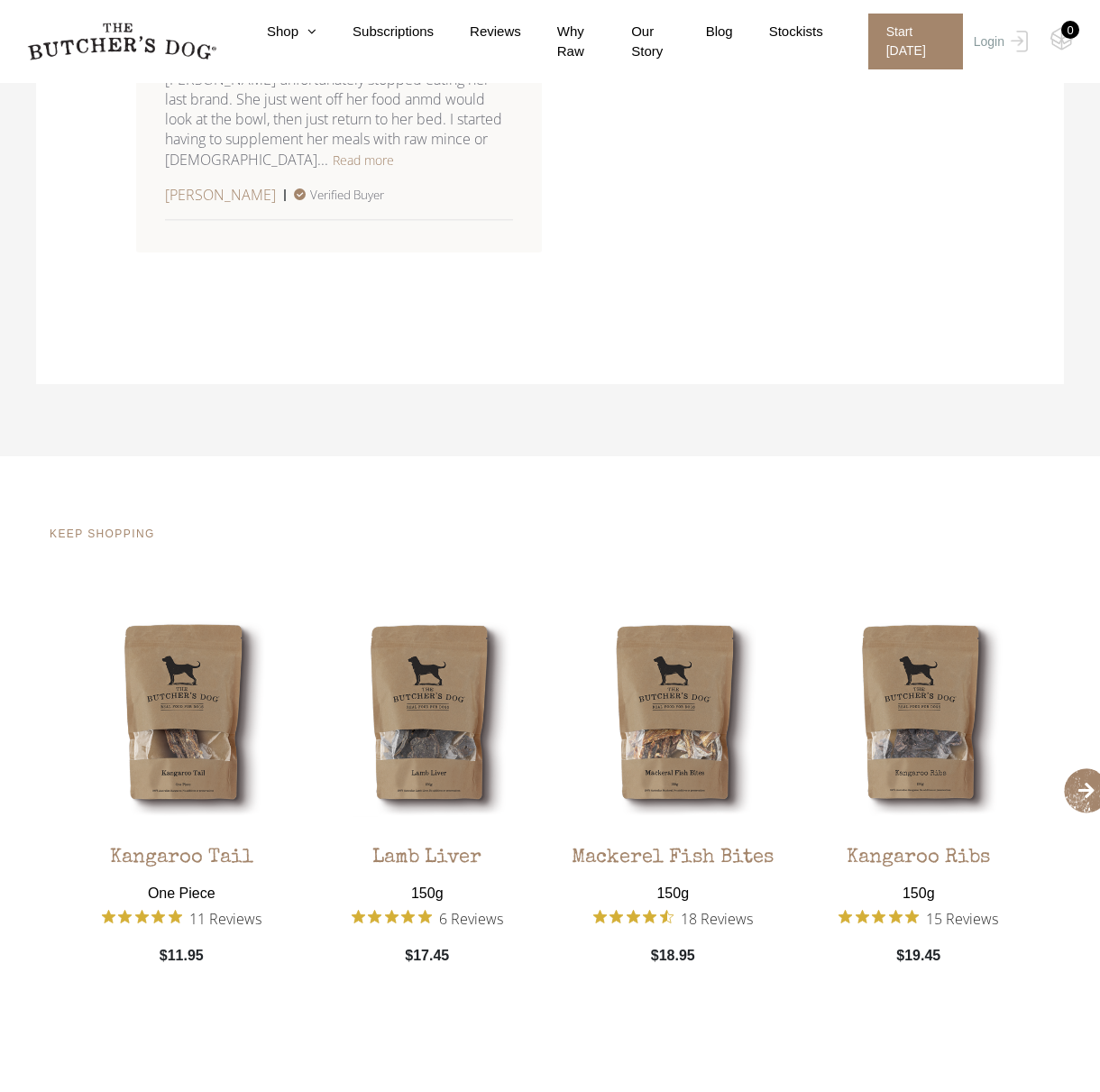
click at [1075, 776] on span "›" at bounding box center [1087, 792] width 45 height 45
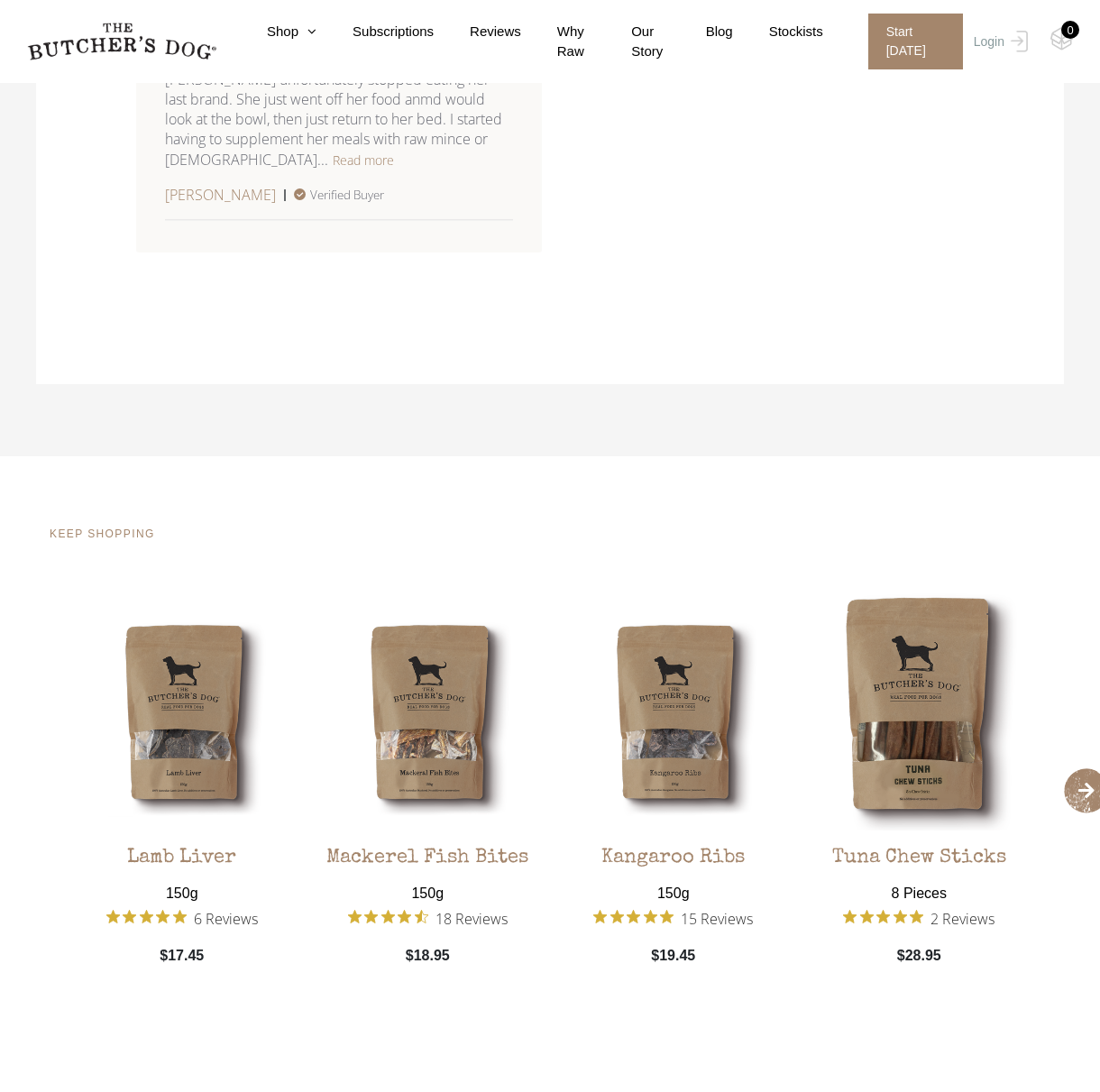
click at [1075, 776] on span "›" at bounding box center [1087, 792] width 45 height 45
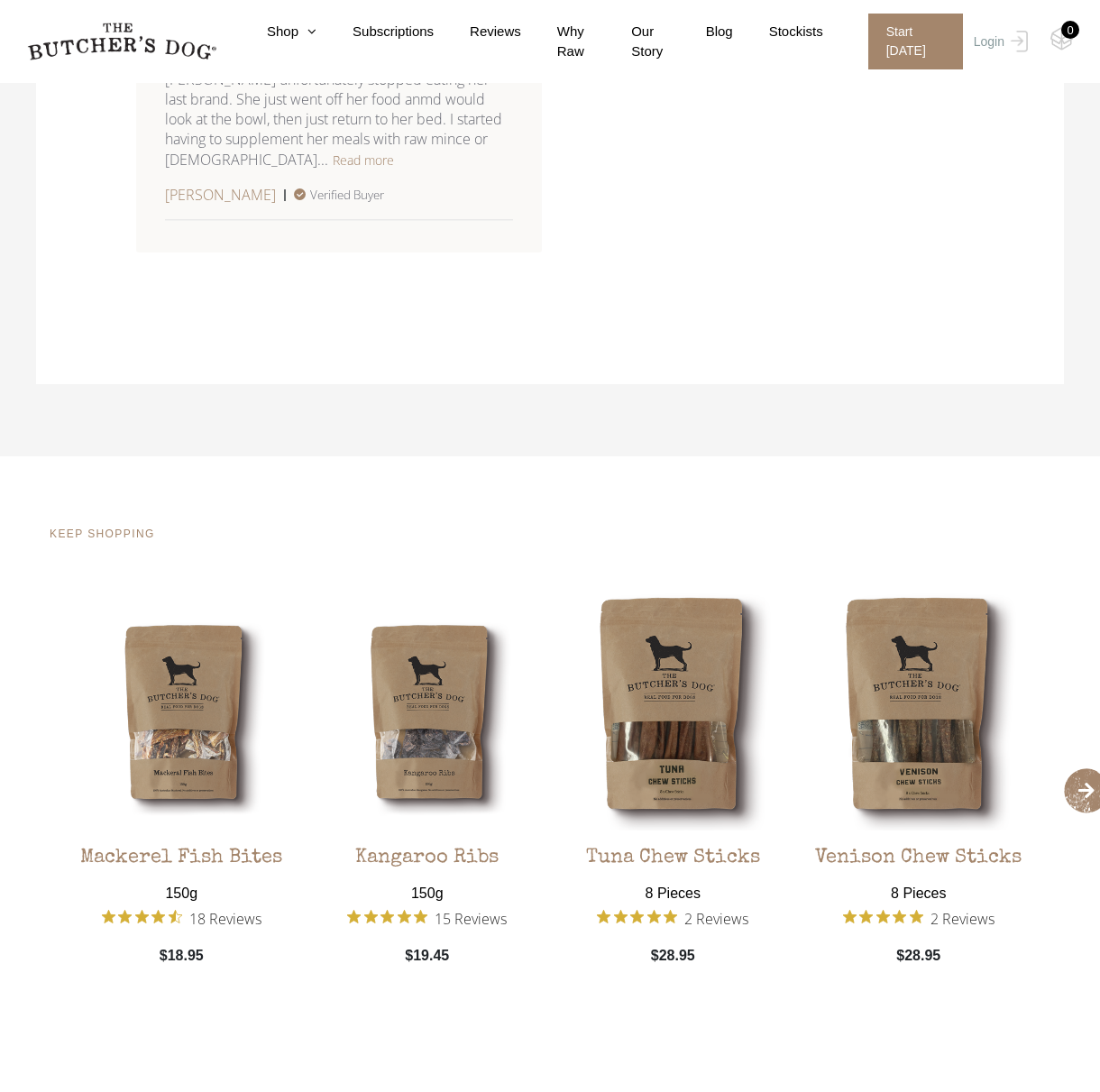
click at [1075, 776] on span "›" at bounding box center [1087, 792] width 45 height 45
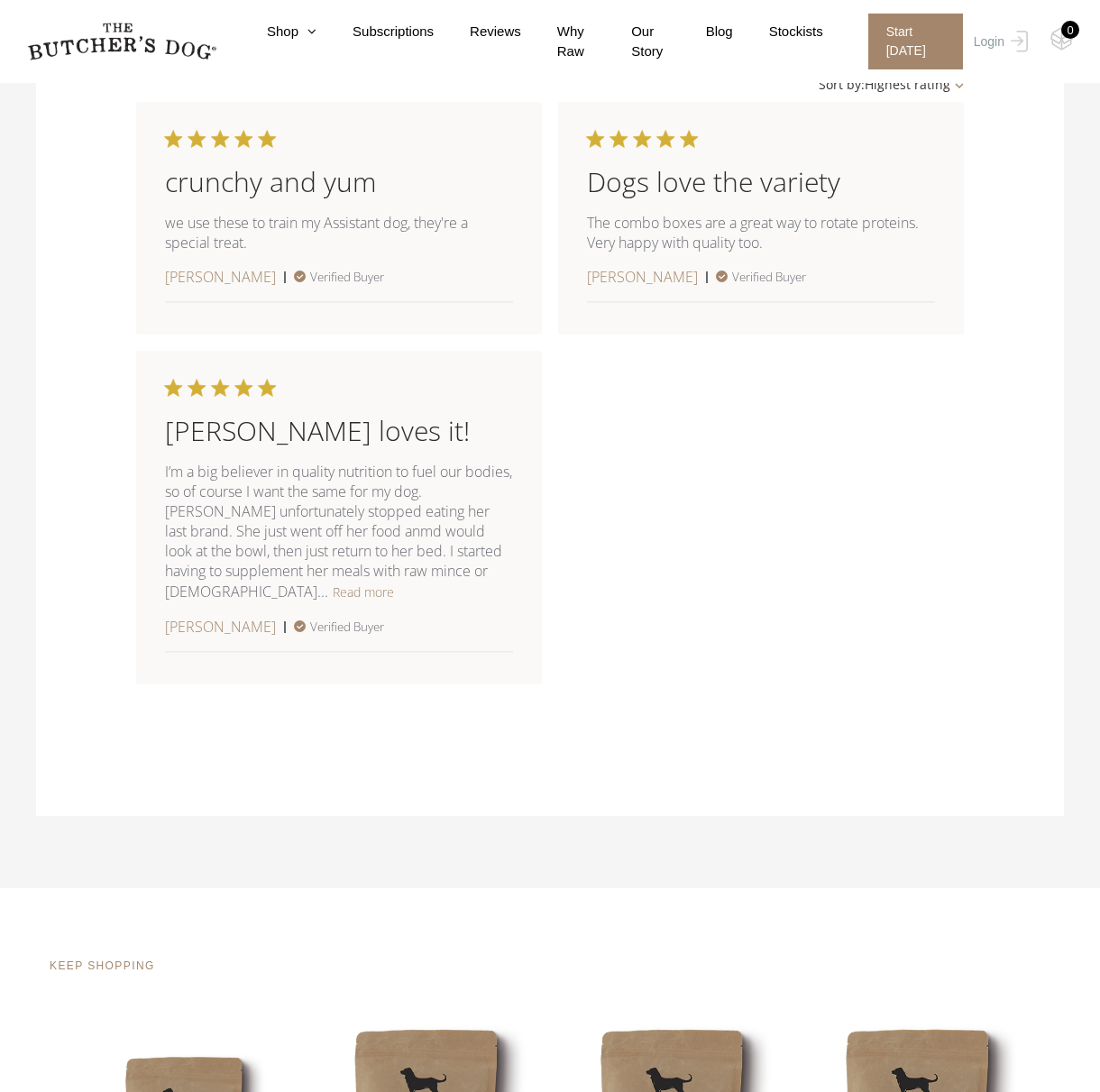
scroll to position [1172, 0]
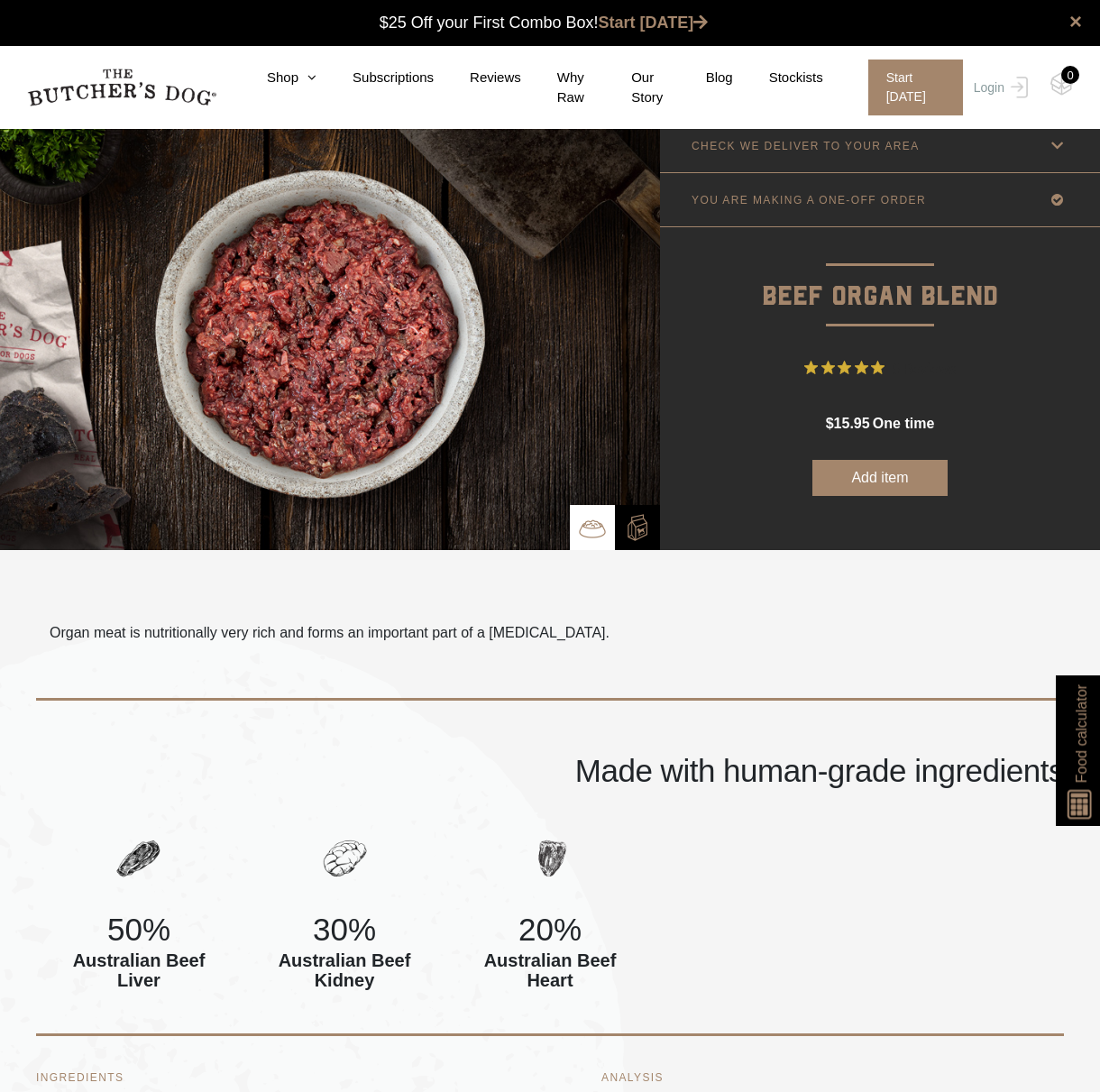
click at [864, 479] on button "Add item" at bounding box center [880, 477] width 135 height 37
click at [640, 530] on img at bounding box center [637, 527] width 27 height 27
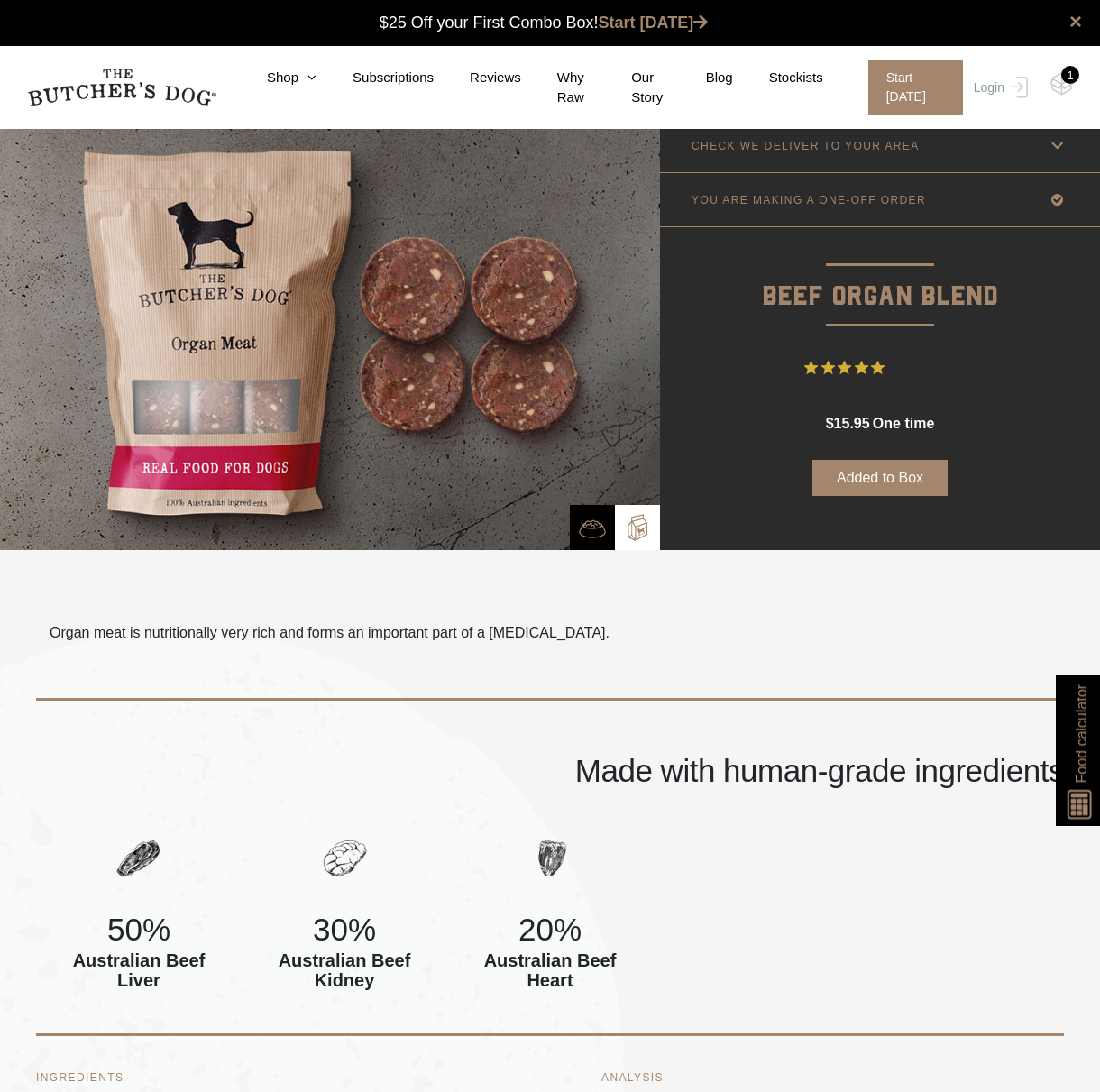
click at [237, 408] on img at bounding box center [330, 334] width 660 height 431
click at [1064, 82] on div "1" at bounding box center [1070, 75] width 18 height 18
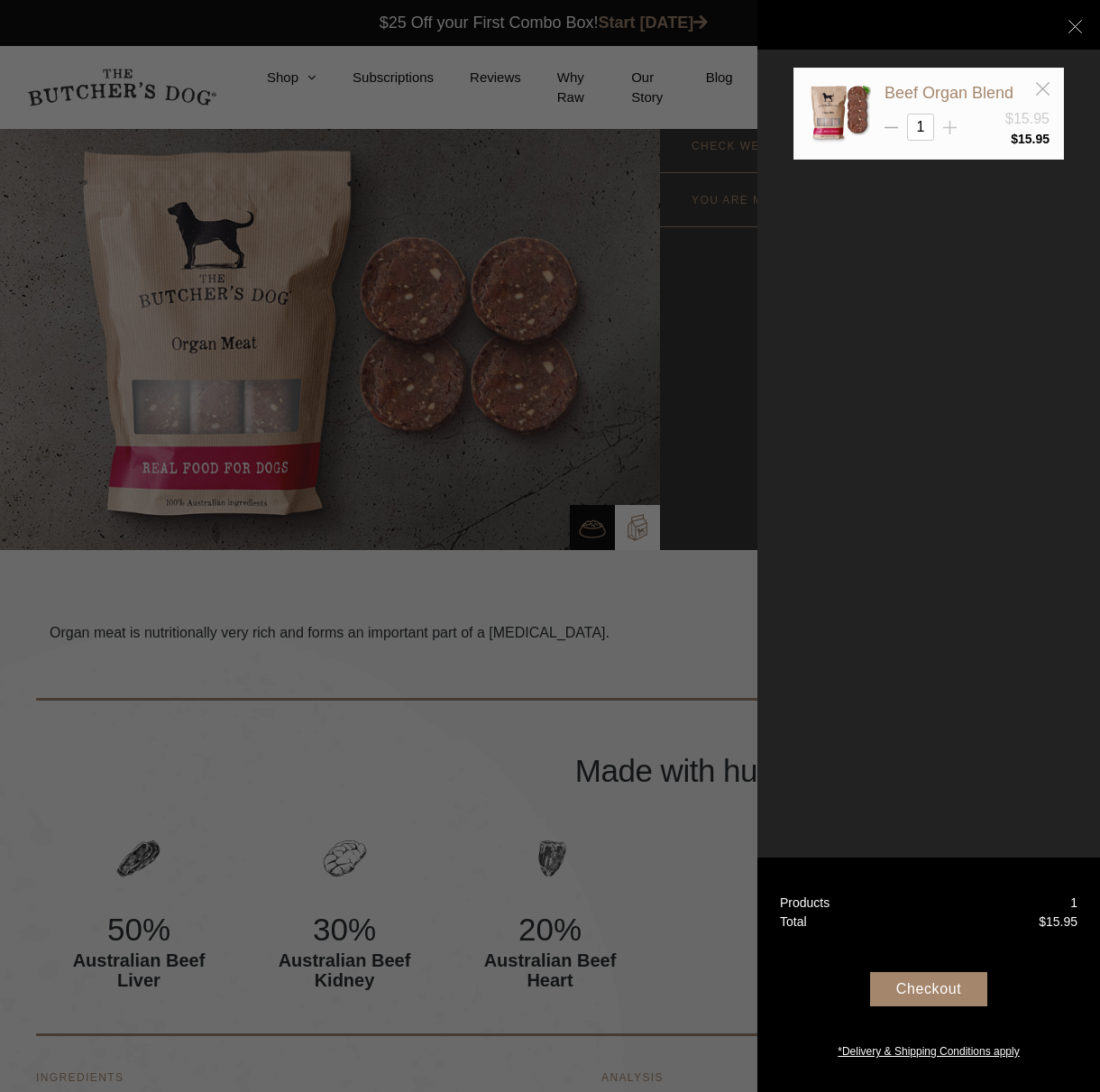
click at [948, 129] on icon at bounding box center [951, 127] width 14 height 14
click at [954, 126] on icon at bounding box center [951, 127] width 14 height 14
click at [890, 128] on line at bounding box center [891, 128] width 14 height 0
type input "2"
click at [1077, 22] on icon at bounding box center [1075, 27] width 14 height 14
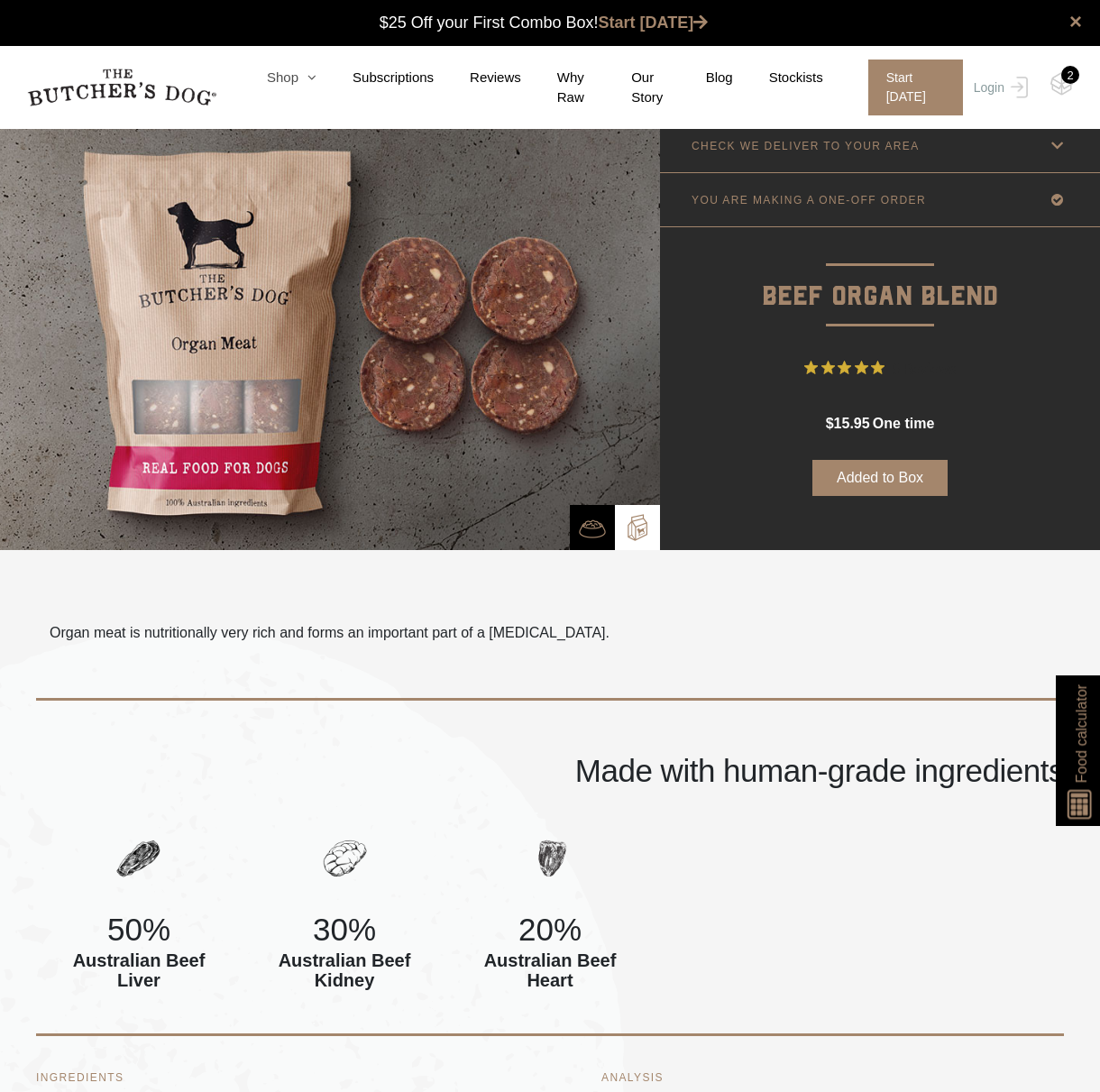
click at [285, 75] on link "Shop" at bounding box center [274, 77] width 86 height 21
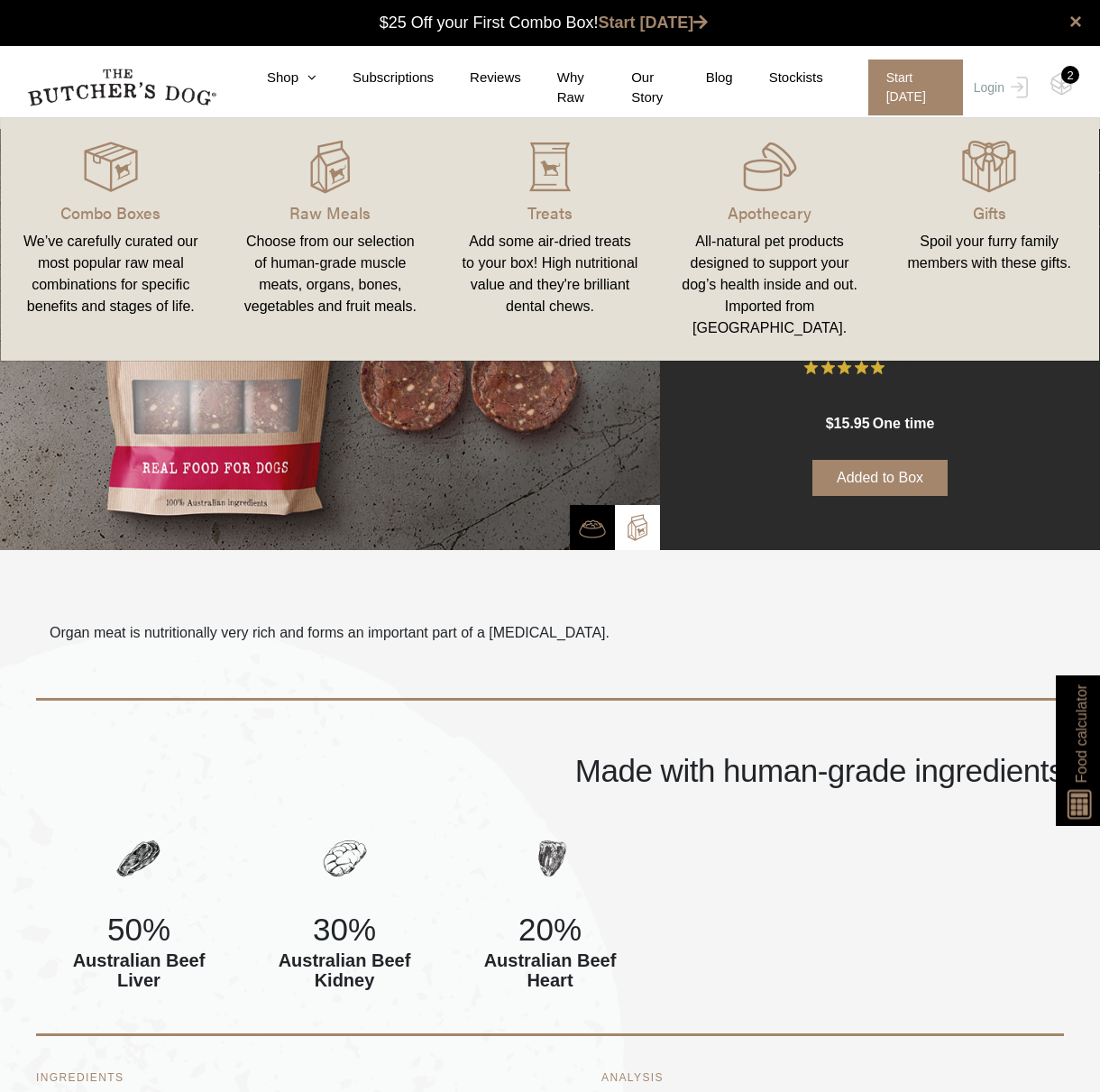
click at [355, 237] on div "Choose from our selection of human-grade muscle meats, organs, bones, vegetable…" at bounding box center [330, 275] width 177 height 87
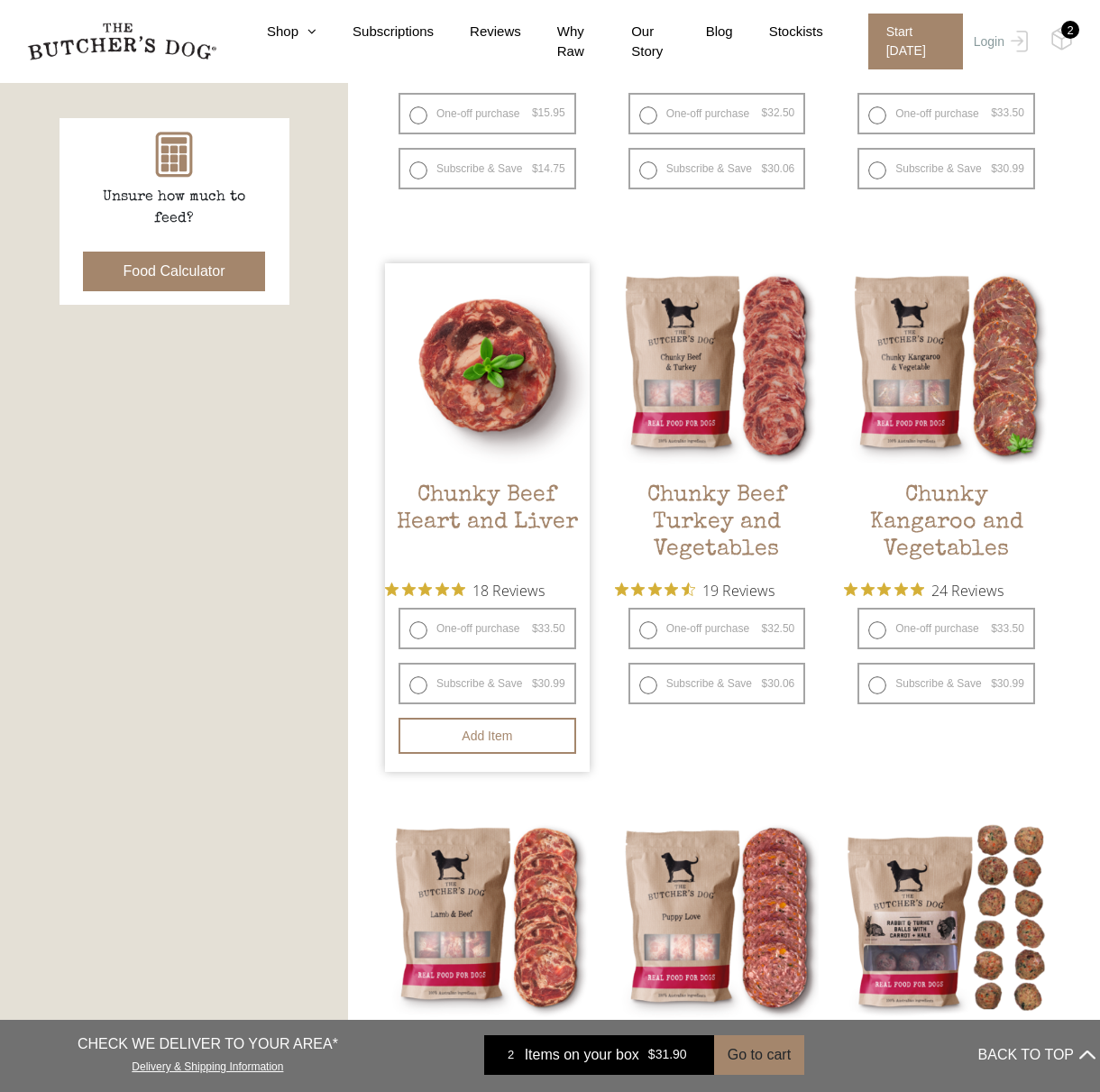
scroll to position [811, 0]
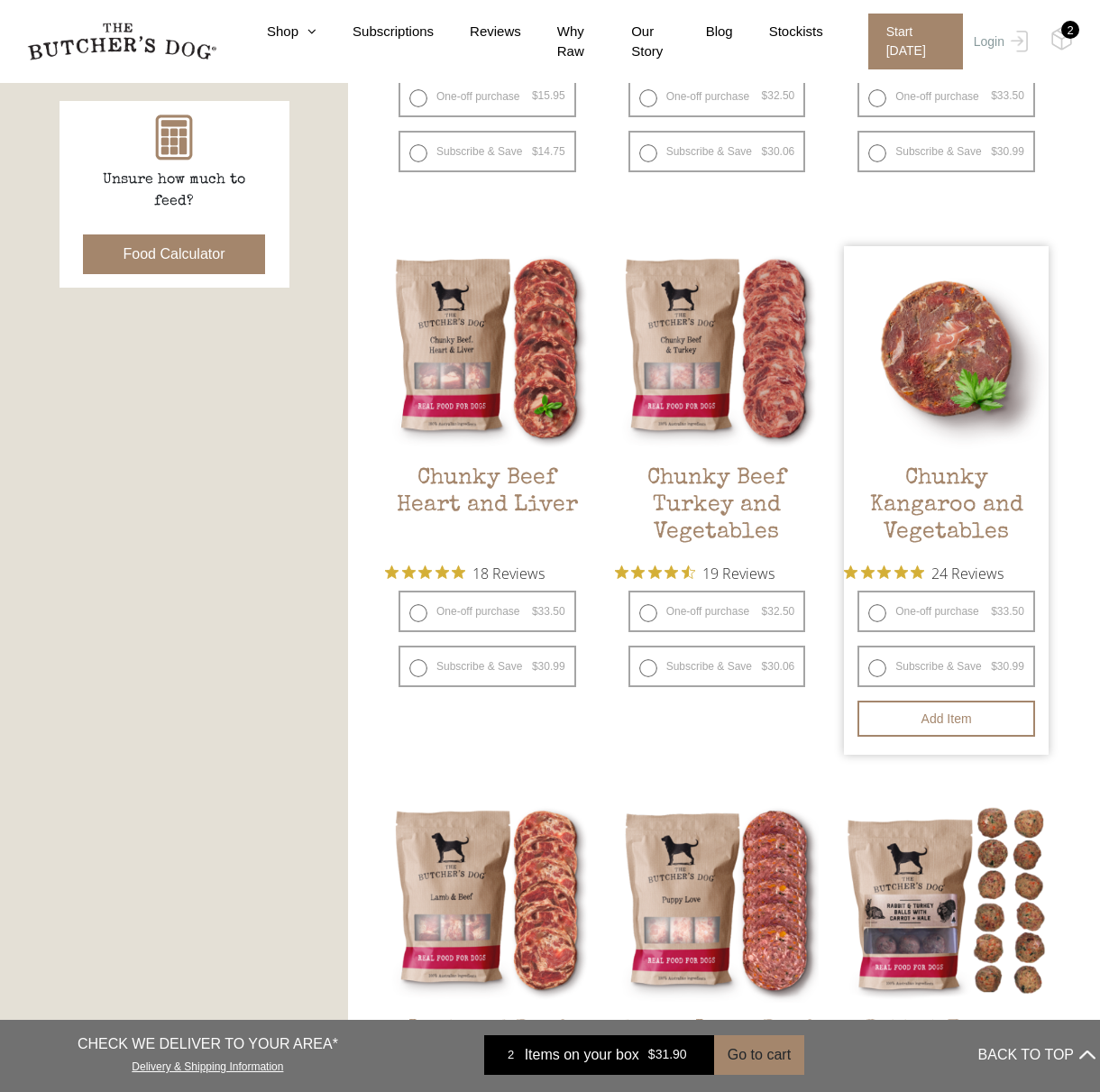
click at [880, 610] on label "One-off purchase $ 33.50 — or subscribe and save 7.5%" at bounding box center [947, 612] width 178 height 42
radio input "true"
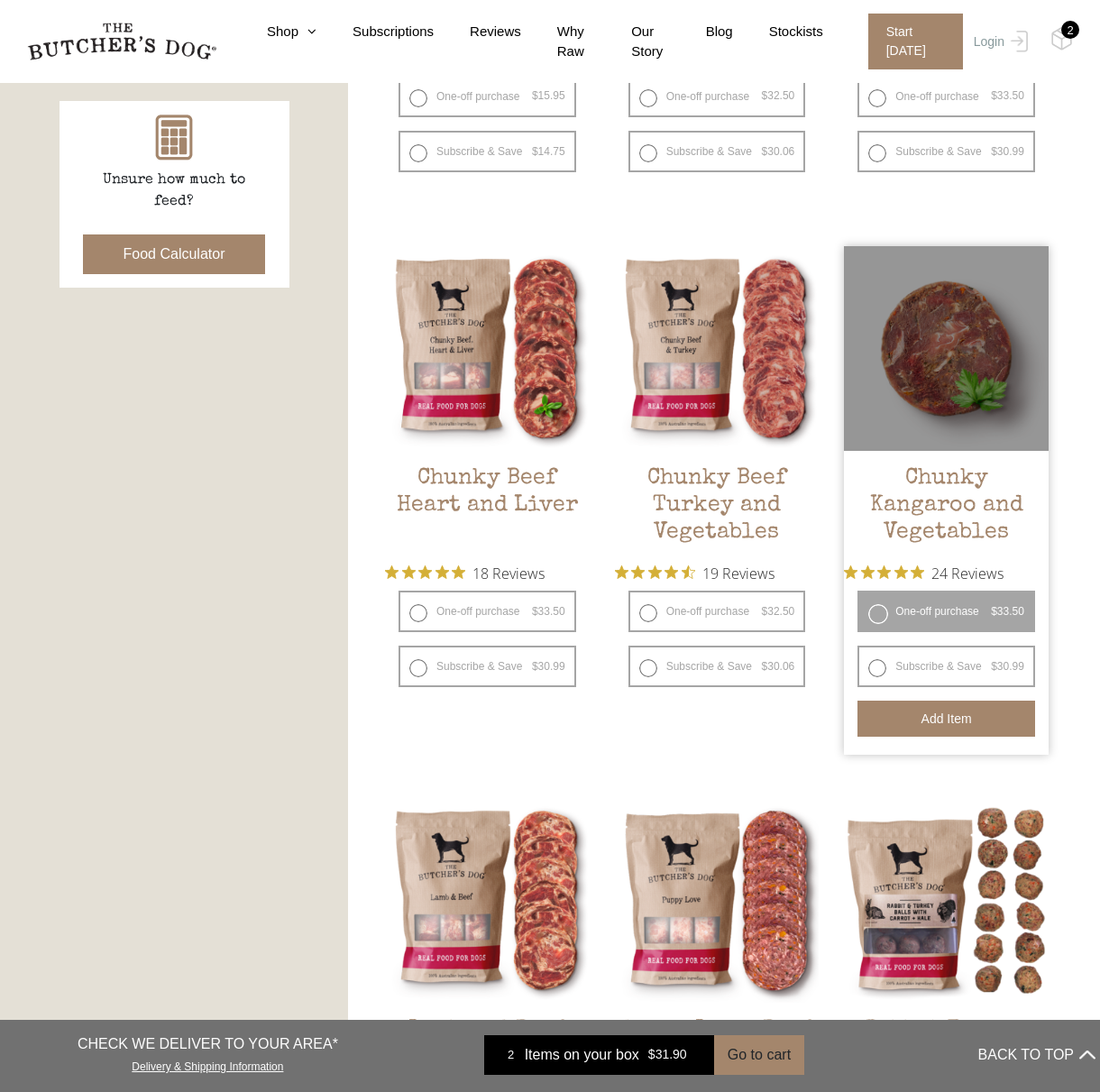
click at [902, 726] on button "Add item" at bounding box center [947, 718] width 178 height 37
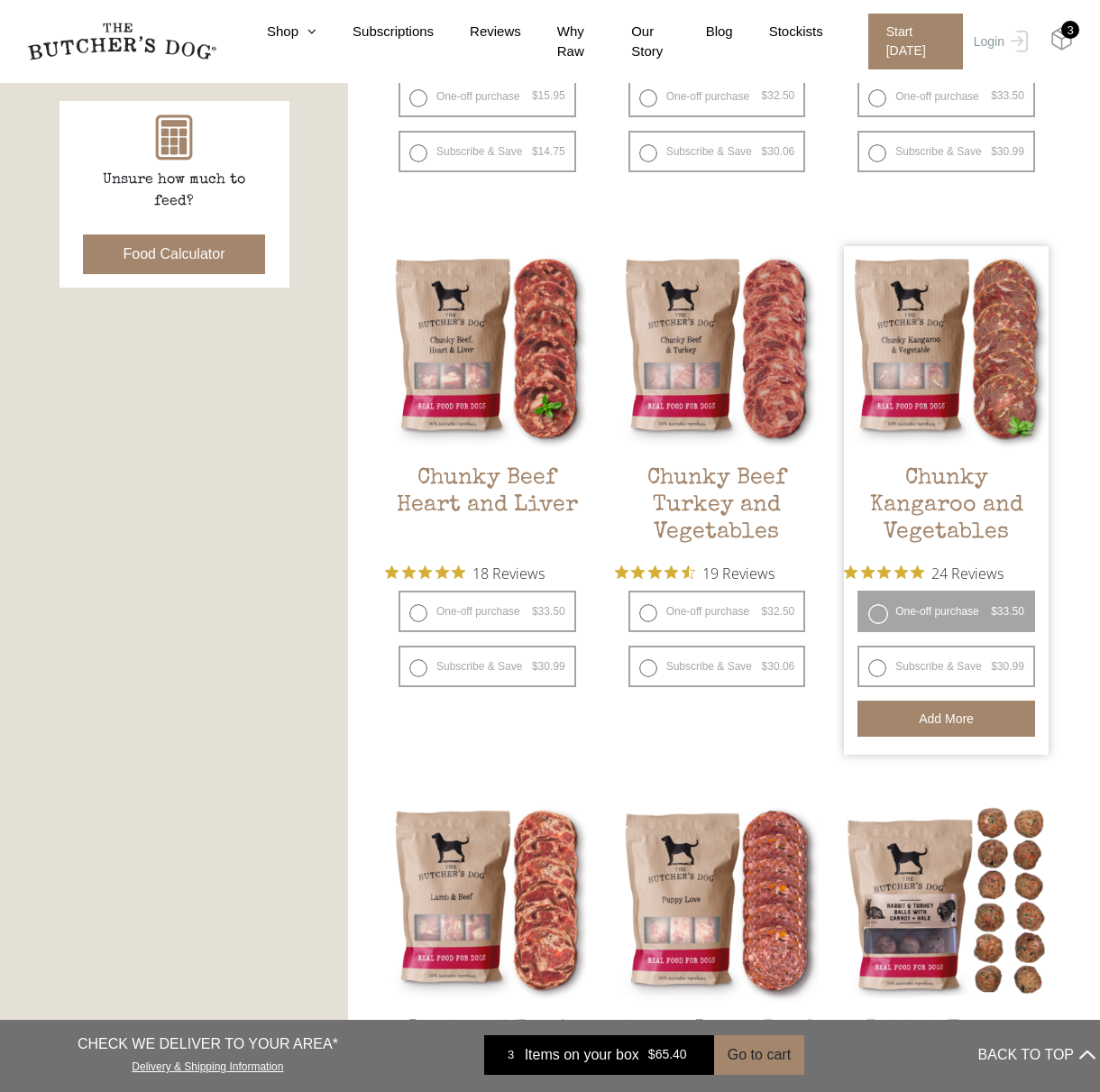
click at [1063, 42] on img at bounding box center [1061, 39] width 23 height 24
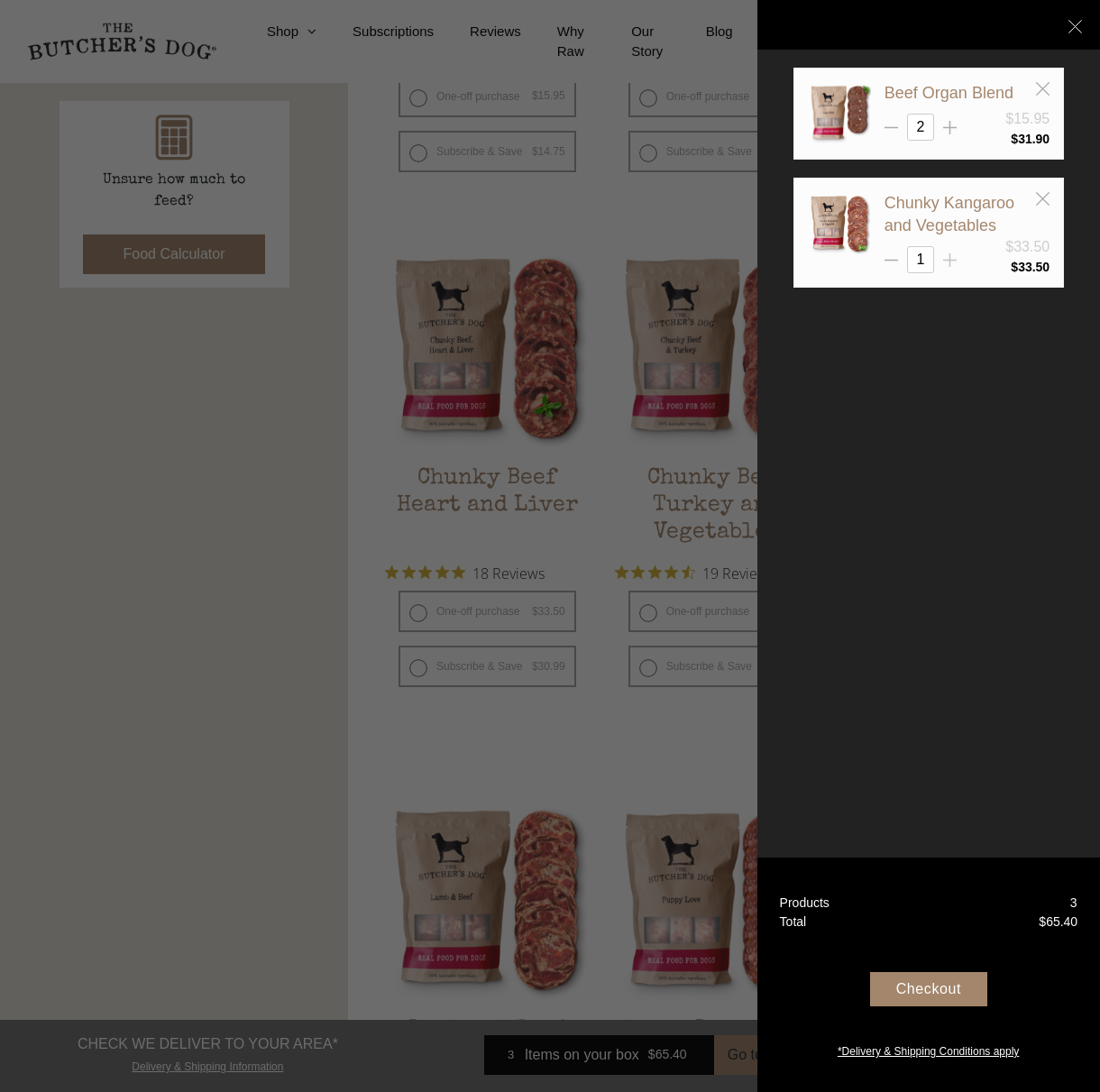
click at [951, 134] on line at bounding box center [951, 127] width 0 height 14
type input "3"
click at [938, 994] on div "Checkout" at bounding box center [929, 989] width 118 height 35
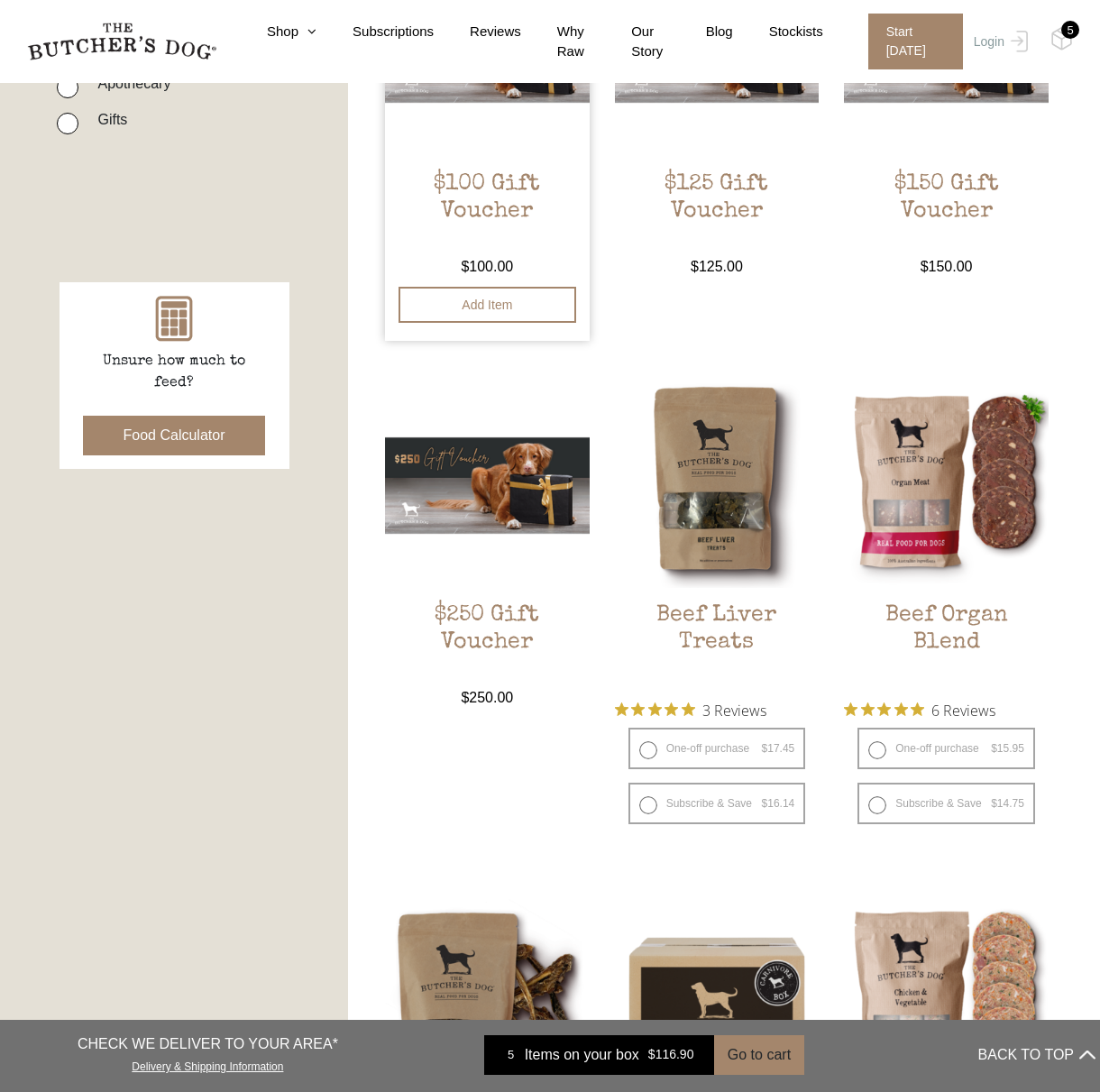
scroll to position [631, 0]
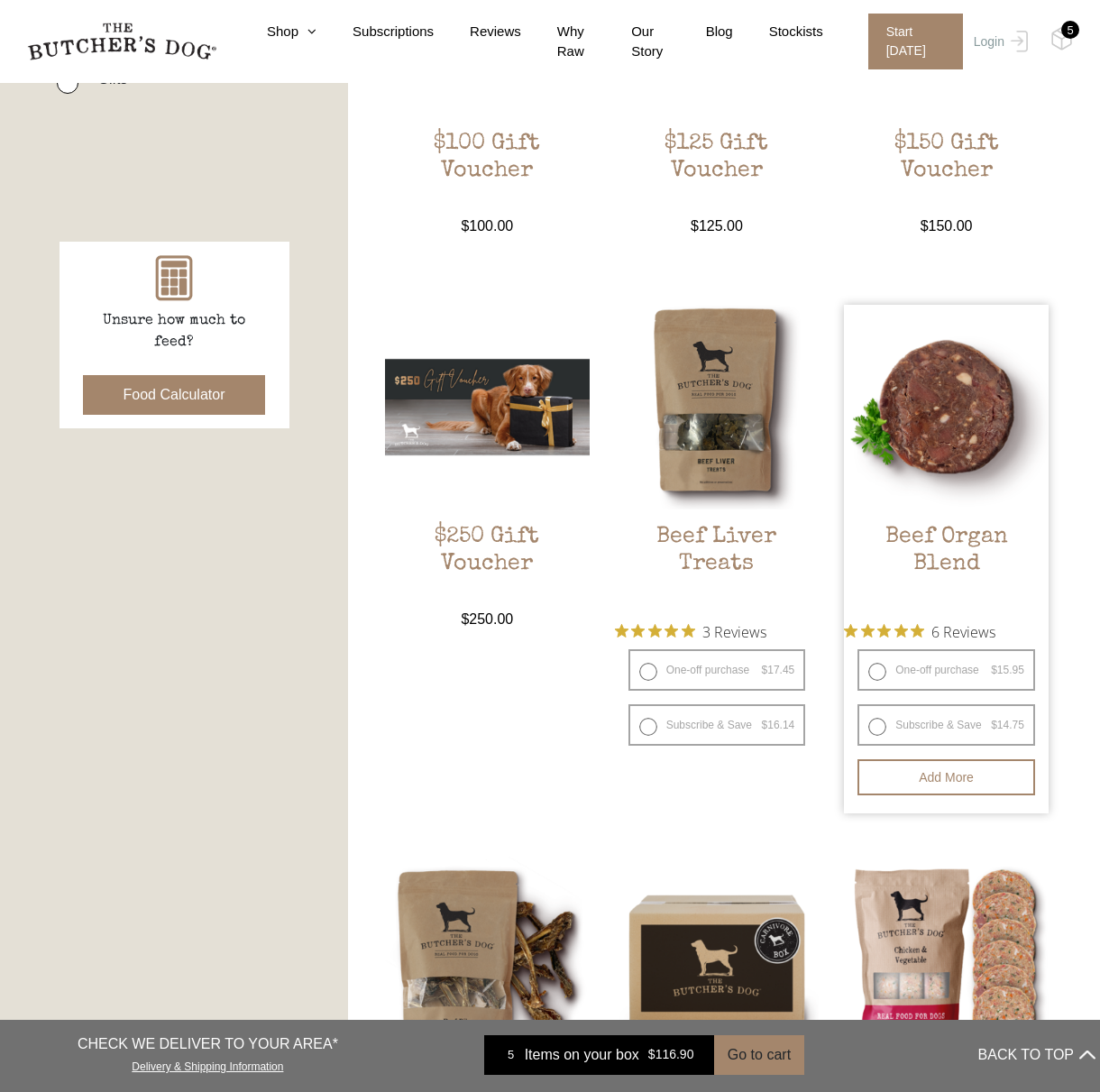
click at [913, 448] on img at bounding box center [946, 406] width 205 height 205
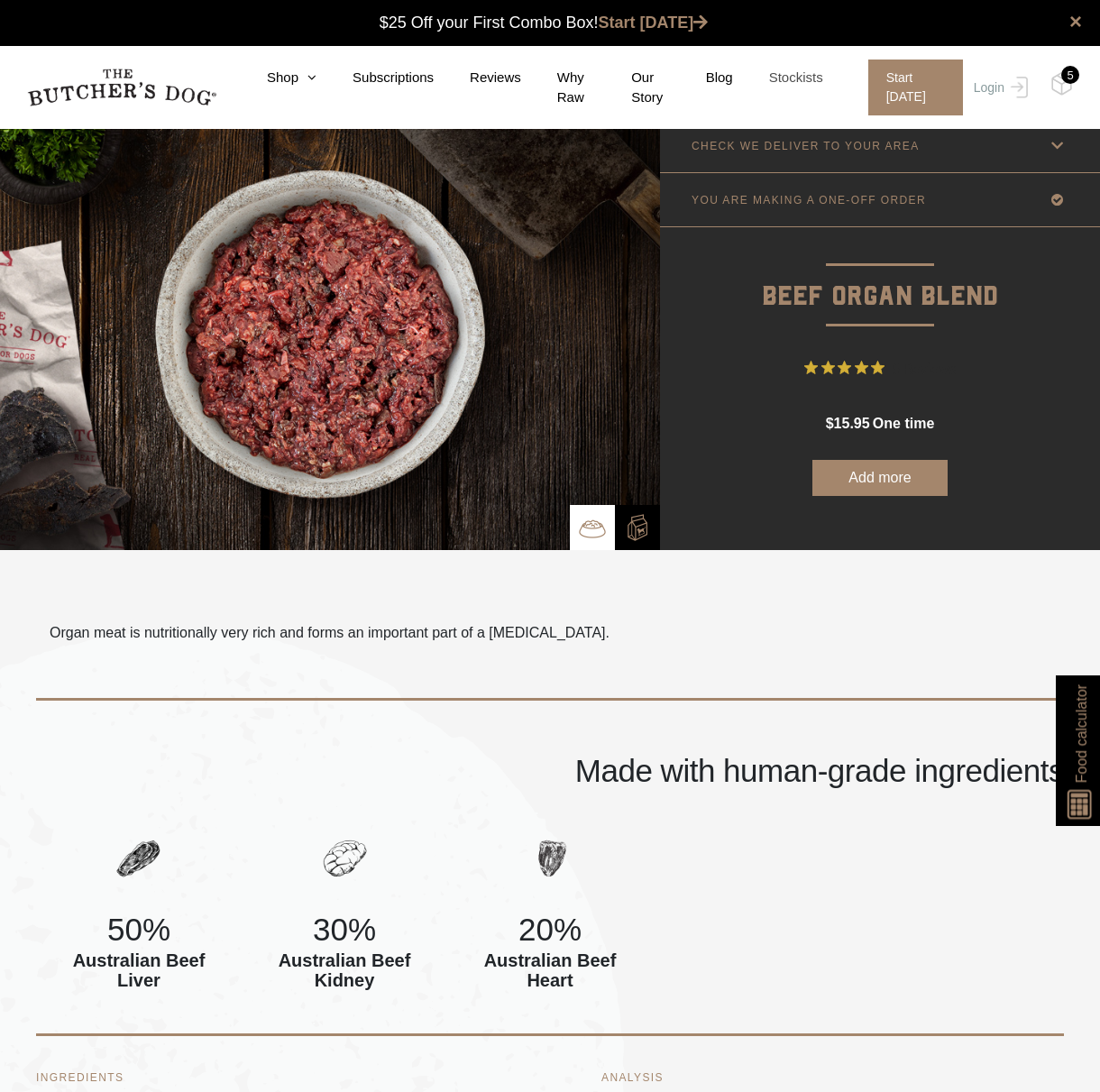
click at [802, 84] on link "Stockists" at bounding box center [778, 77] width 90 height 21
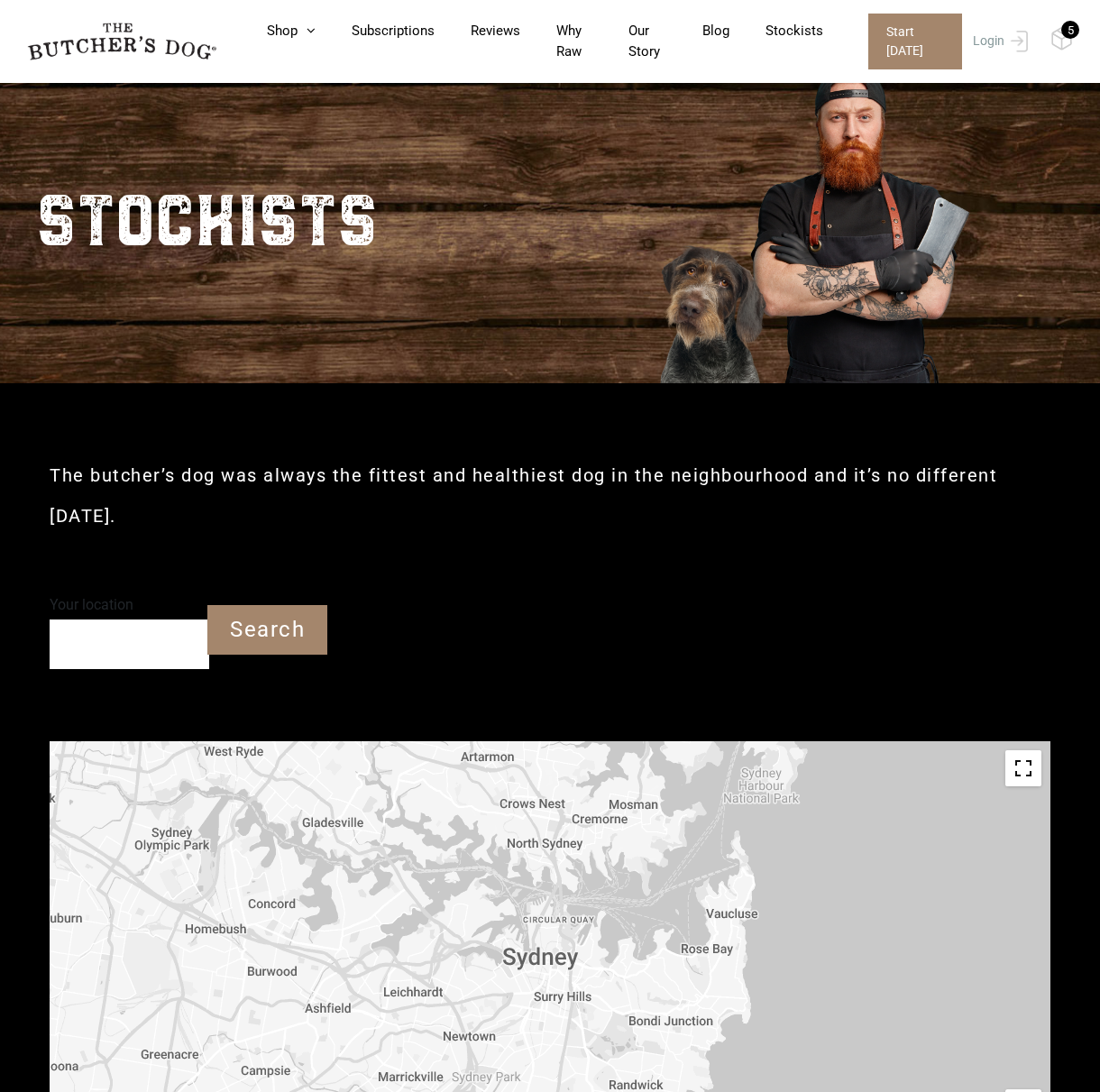
scroll to position [361, 0]
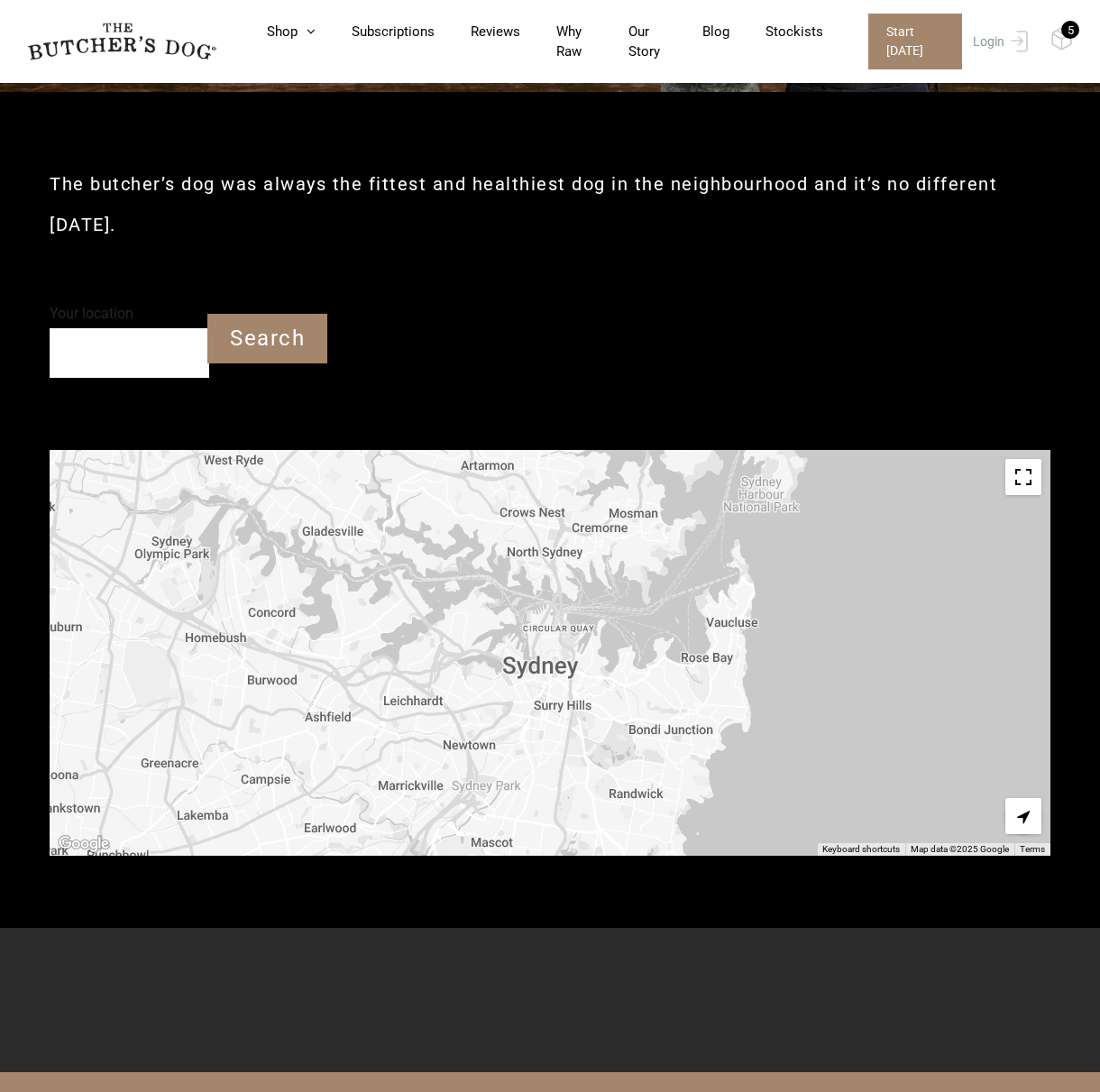
click at [134, 356] on input "Your location" at bounding box center [129, 353] width 160 height 49
type input "[GEOGRAPHIC_DATA] [GEOGRAPHIC_DATA] 2023"
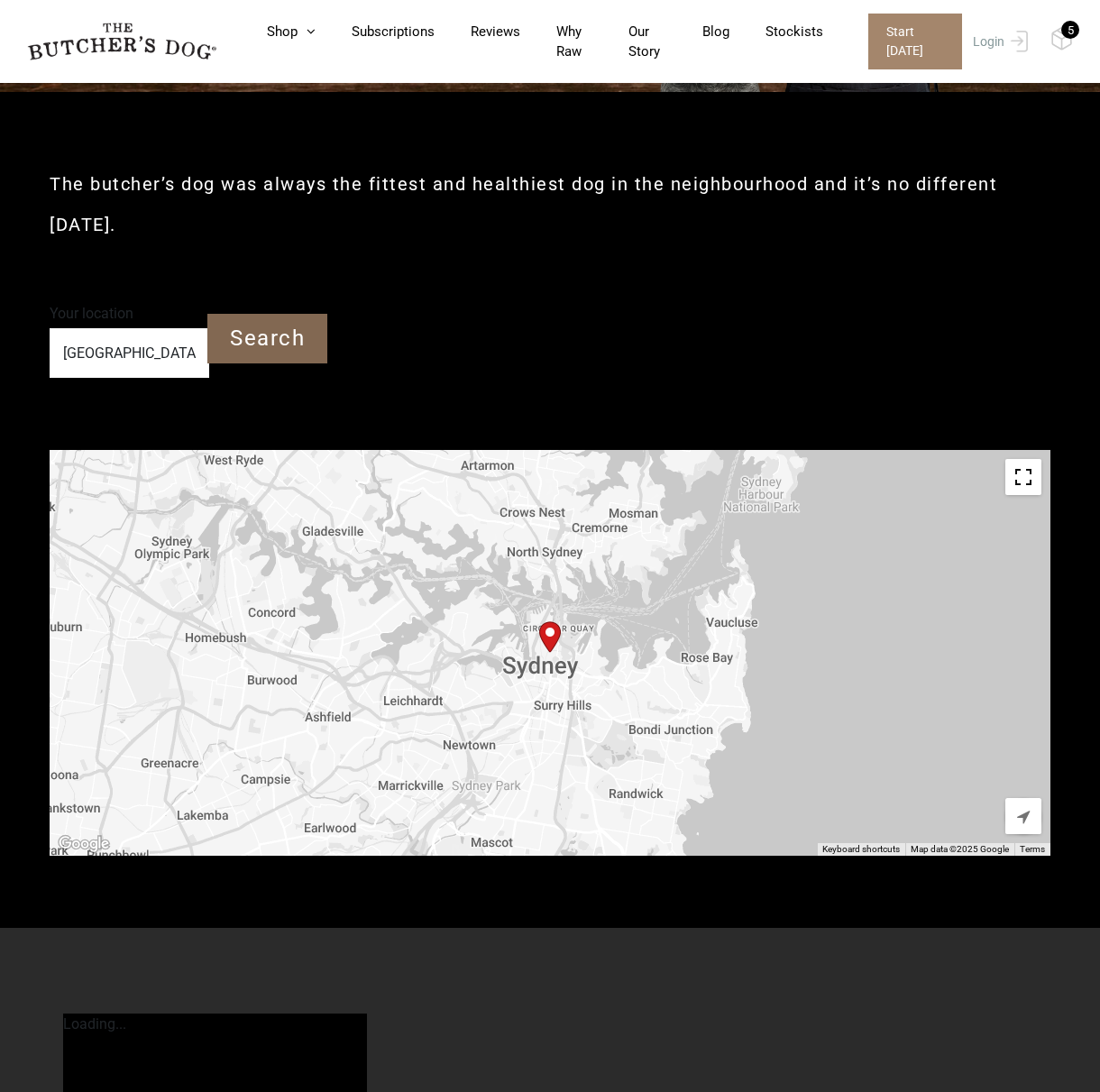
click at [253, 349] on input "Search" at bounding box center [267, 339] width 120 height 49
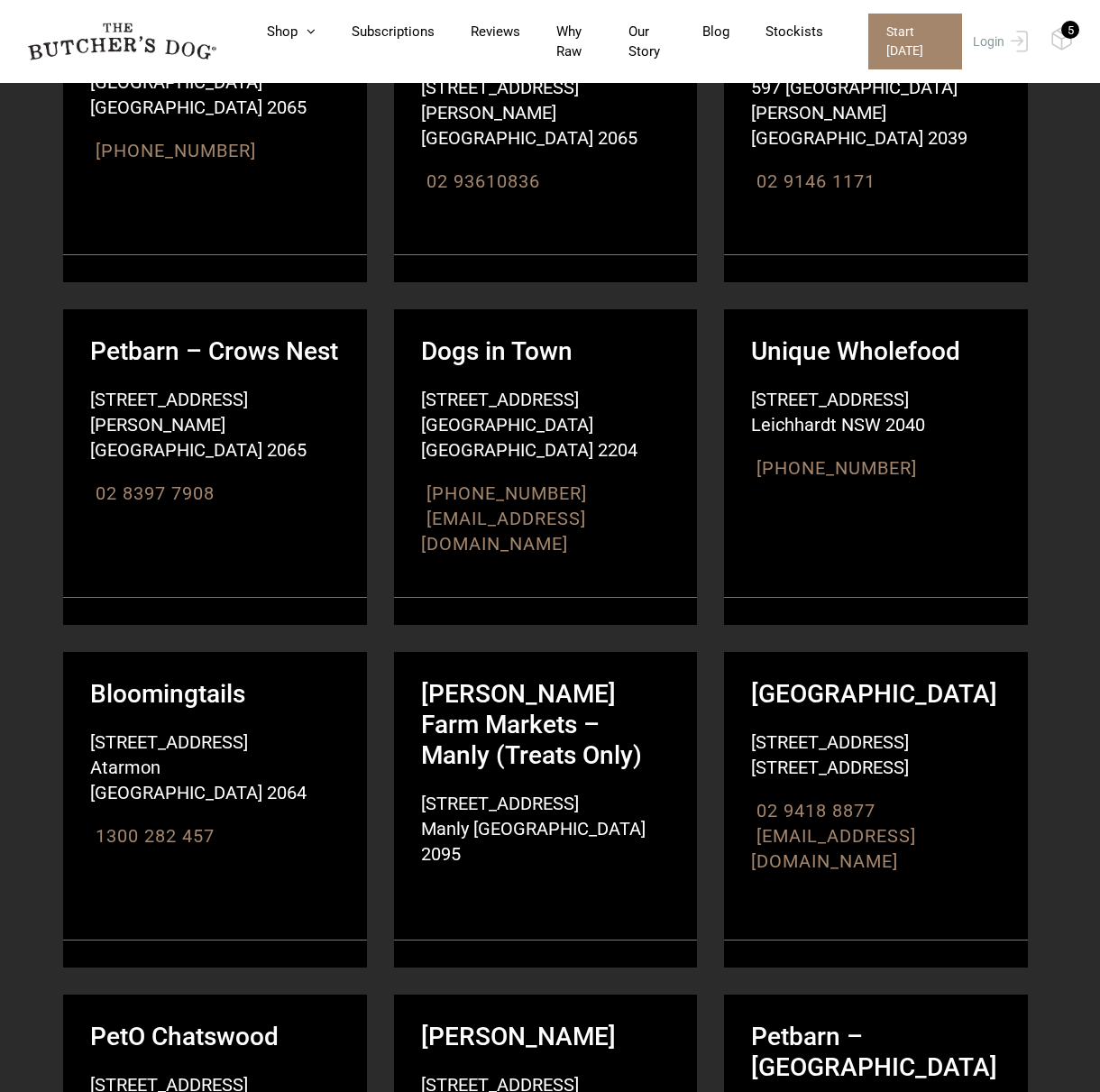
scroll to position [4960, 0]
